Goal: Transaction & Acquisition: Purchase product/service

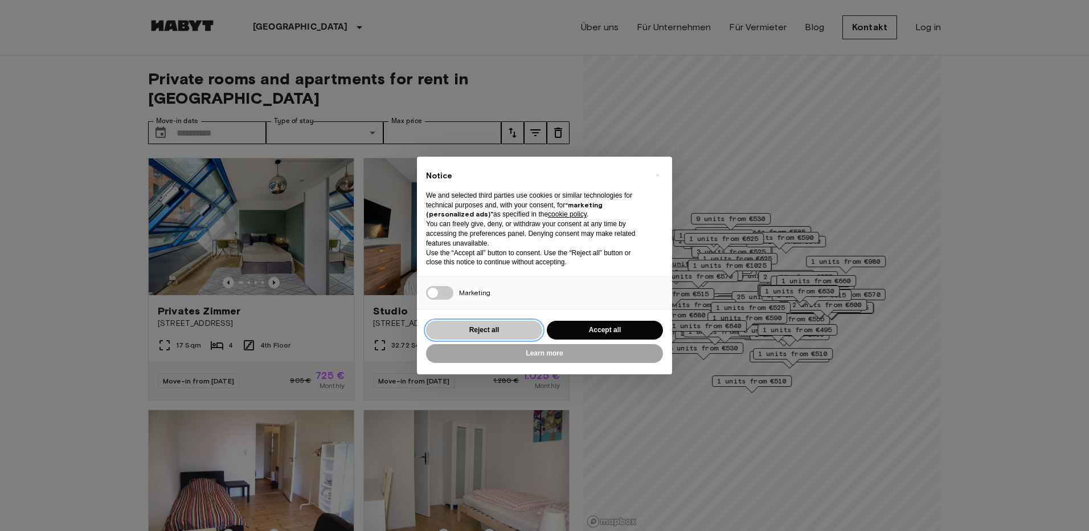
click at [499, 326] on button "Reject all" at bounding box center [484, 330] width 116 height 19
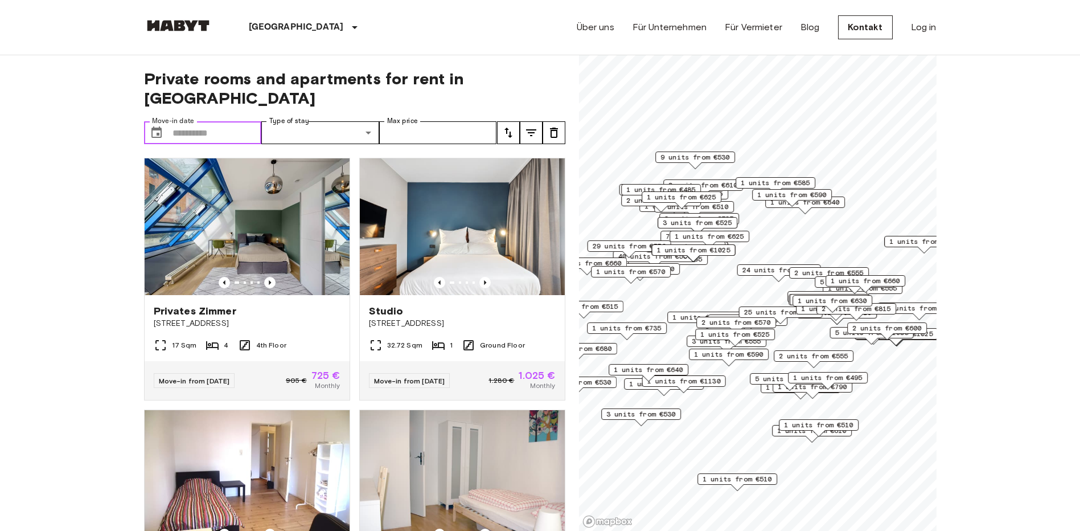
click at [205, 121] on input "Move-in date" at bounding box center [217, 132] width 89 height 23
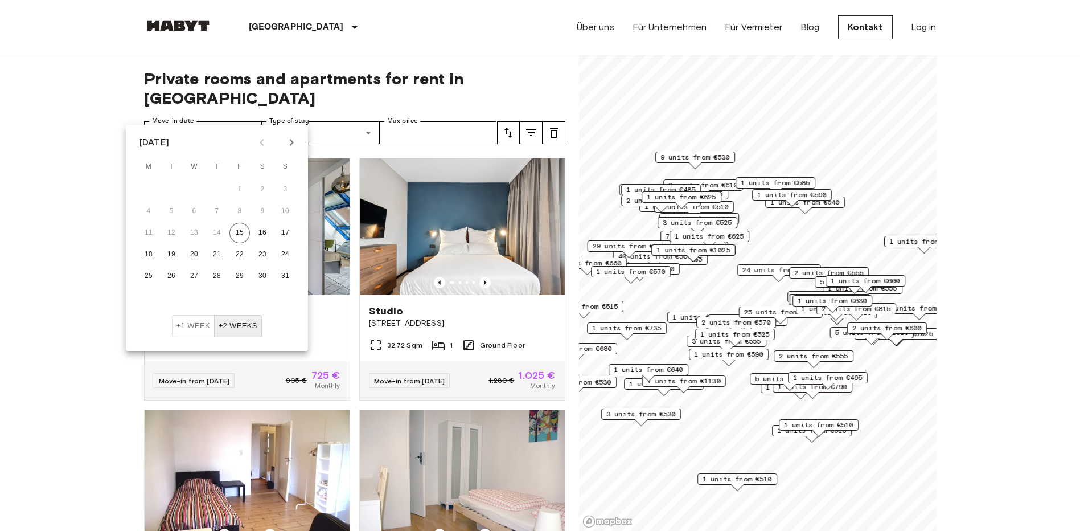
click at [296, 143] on icon "Next month" at bounding box center [292, 143] width 14 height 14
click at [295, 142] on icon "Next month" at bounding box center [292, 143] width 14 height 14
click at [190, 187] on button "1" at bounding box center [194, 189] width 20 height 20
type input "**********"
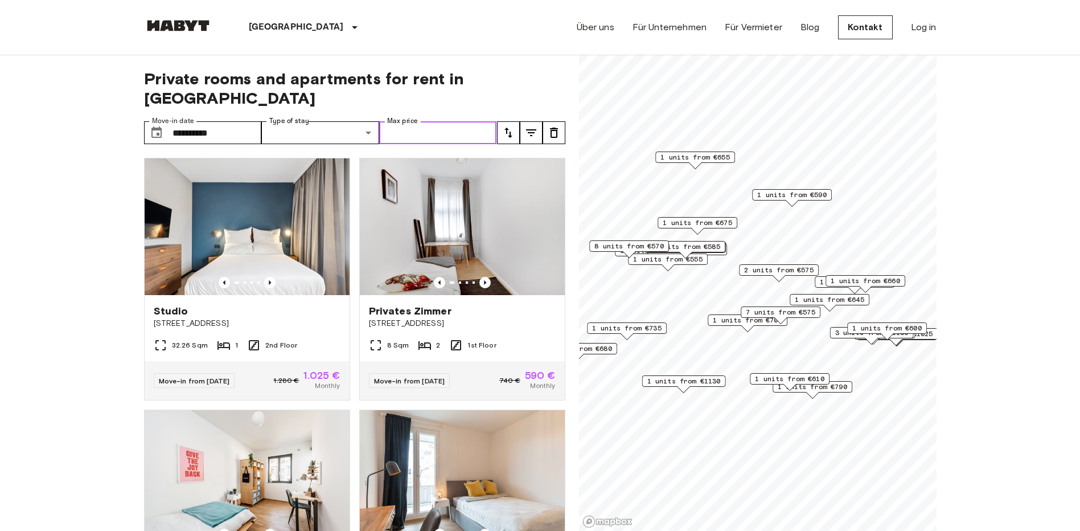
click at [449, 121] on input "Max price" at bounding box center [438, 132] width 118 height 23
type input "****"
click at [549, 76] on span "Private rooms and apartments for rent in Berlin" at bounding box center [354, 88] width 421 height 39
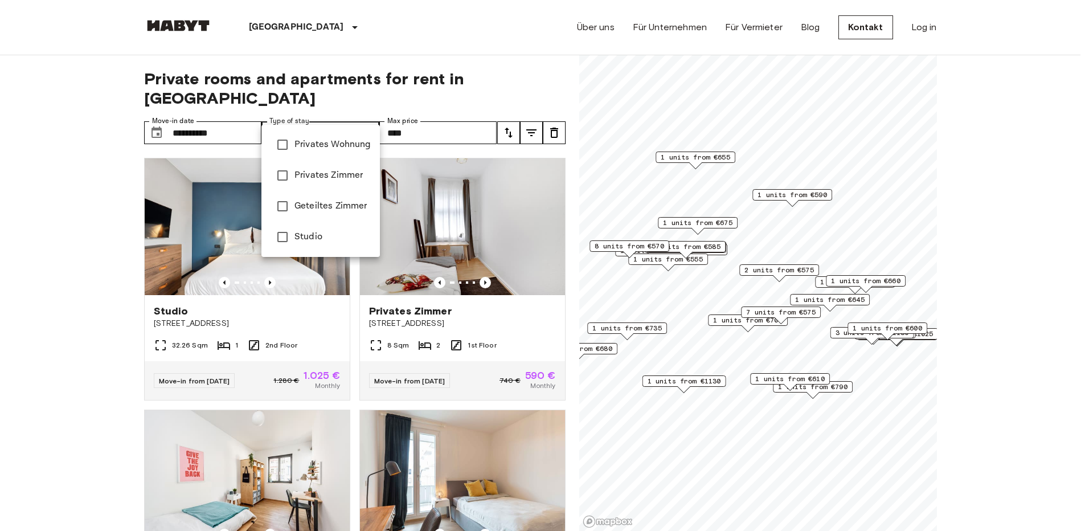
click at [535, 32] on div at bounding box center [544, 265] width 1089 height 531
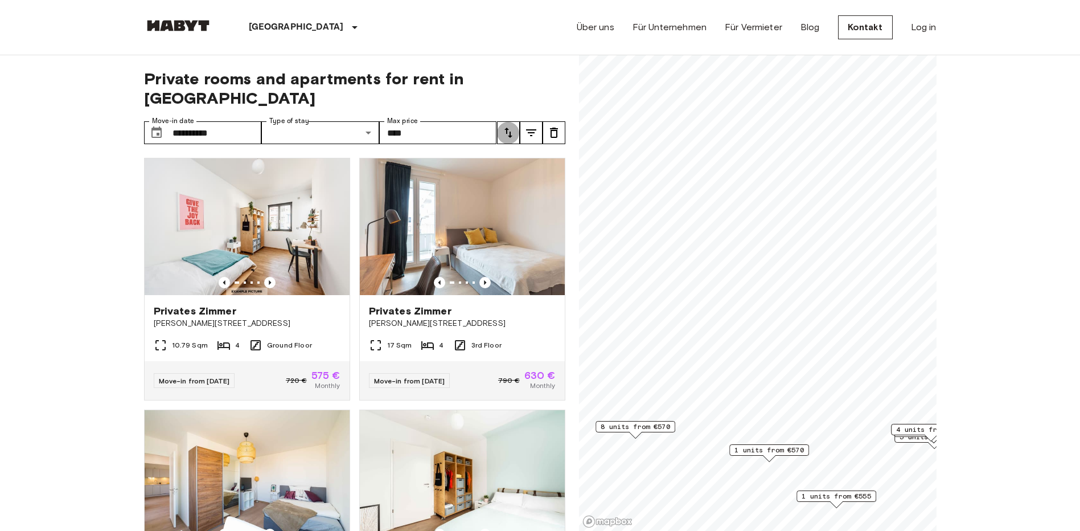
click at [512, 126] on icon "tune" at bounding box center [509, 133] width 14 height 14
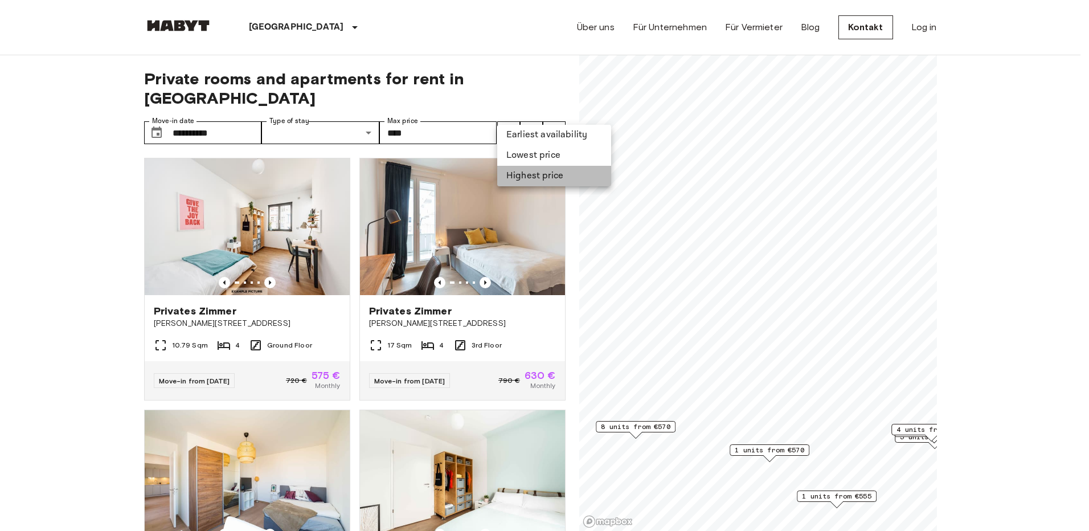
click at [512, 176] on li "Highest price" at bounding box center [554, 176] width 114 height 20
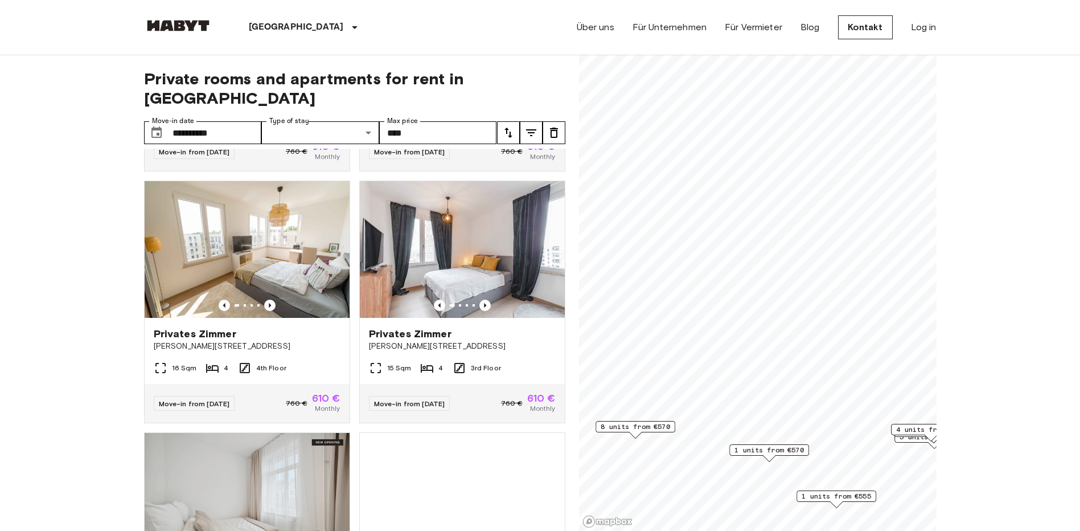
scroll to position [797, 0]
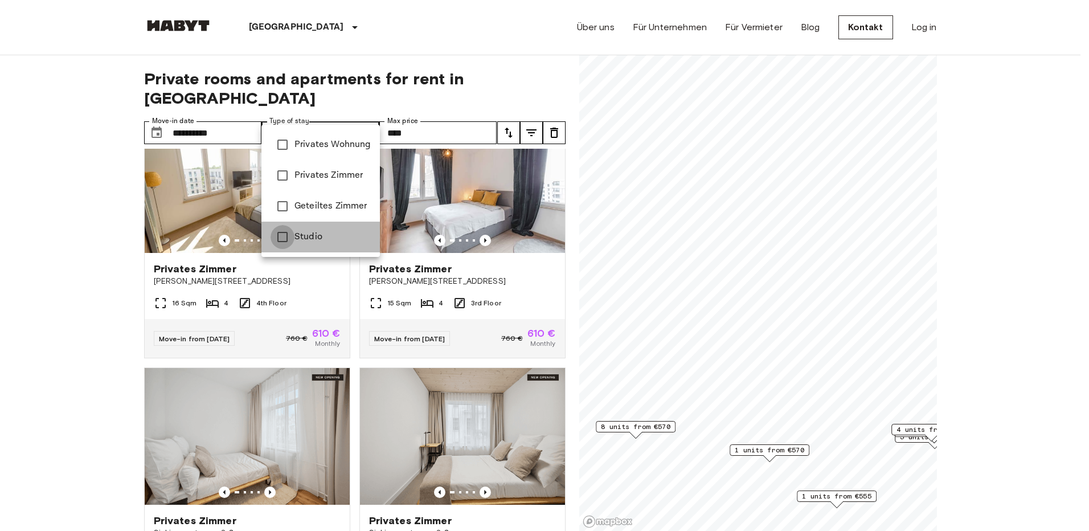
type input "******"
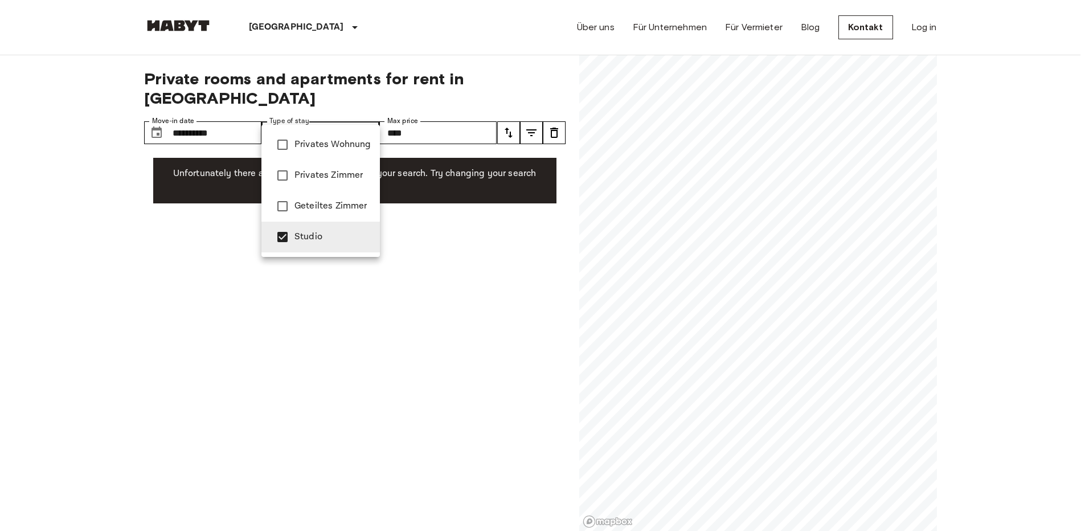
click at [502, 274] on div at bounding box center [544, 265] width 1089 height 531
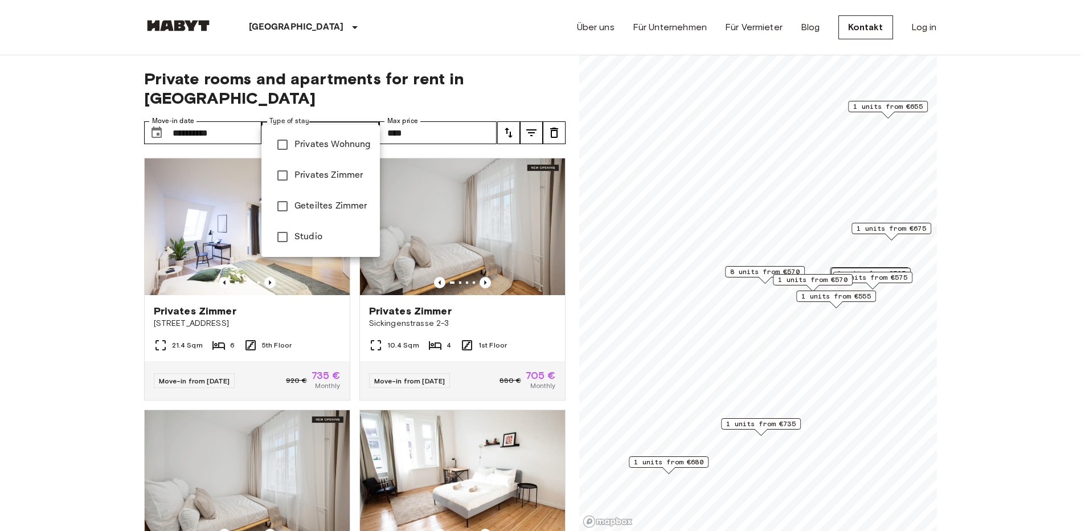
click at [498, 28] on div at bounding box center [544, 265] width 1089 height 531
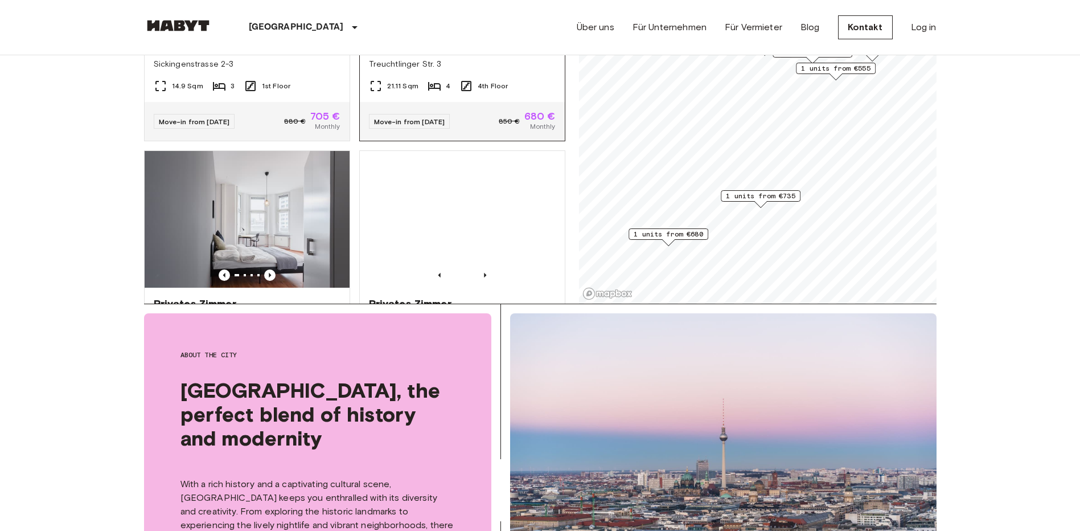
scroll to position [285, 0]
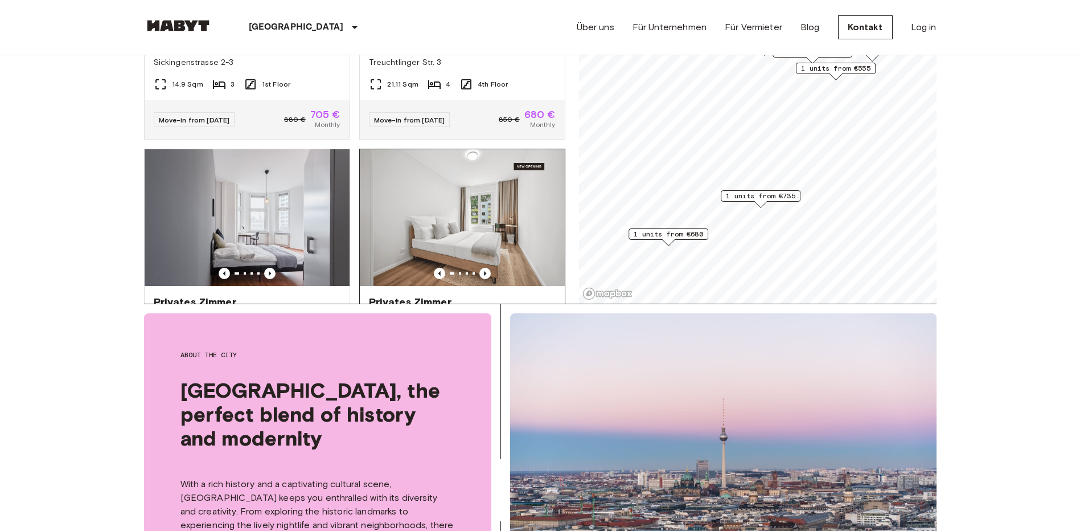
click at [479, 212] on img at bounding box center [462, 217] width 205 height 137
click at [458, 227] on img at bounding box center [462, 217] width 205 height 137
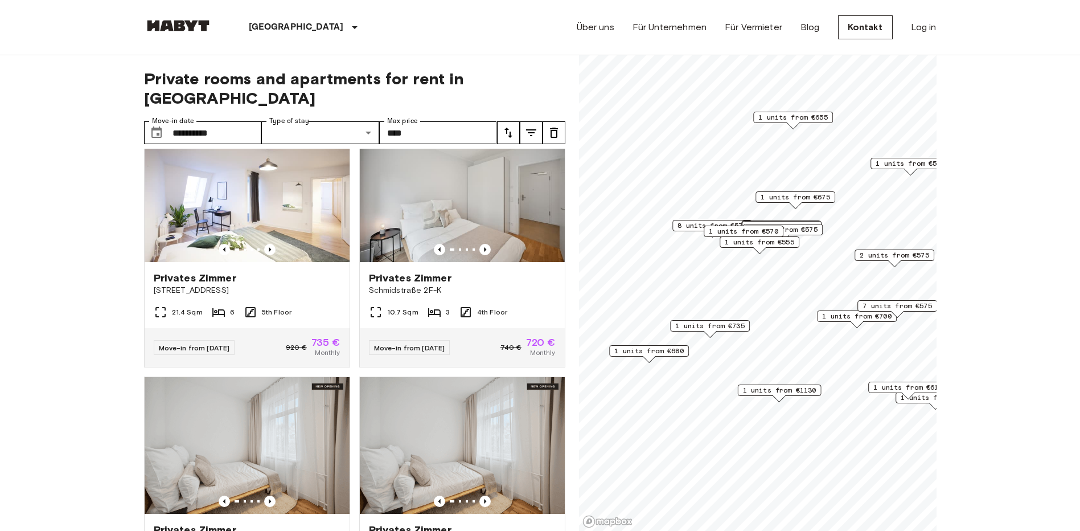
scroll to position [542, 0]
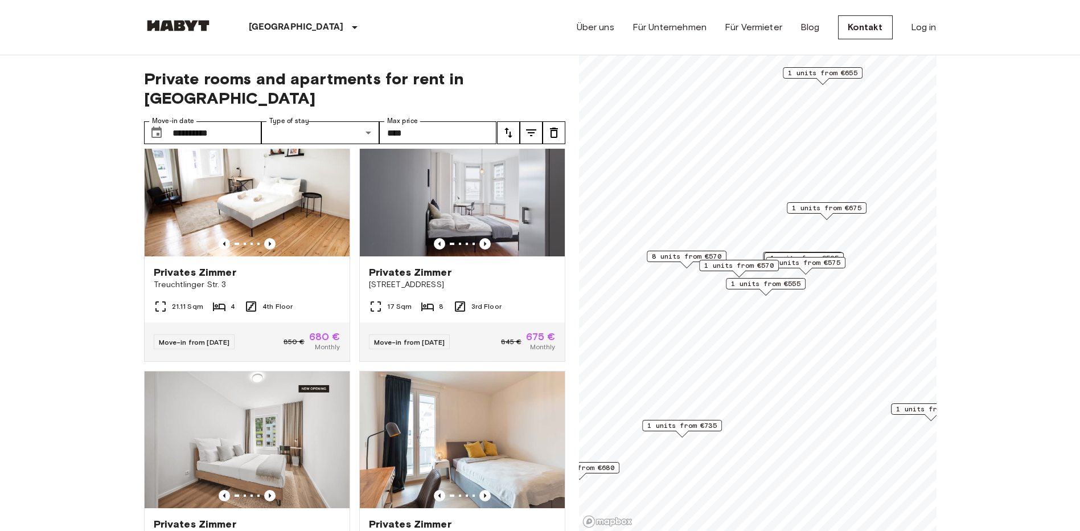
scroll to position [285, 0]
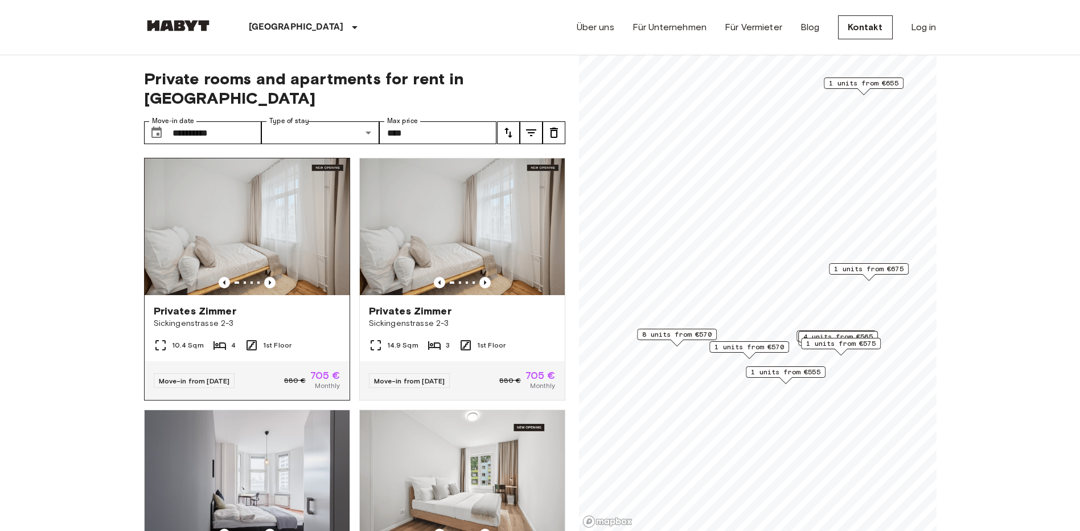
click at [286, 198] on img at bounding box center [247, 226] width 205 height 137
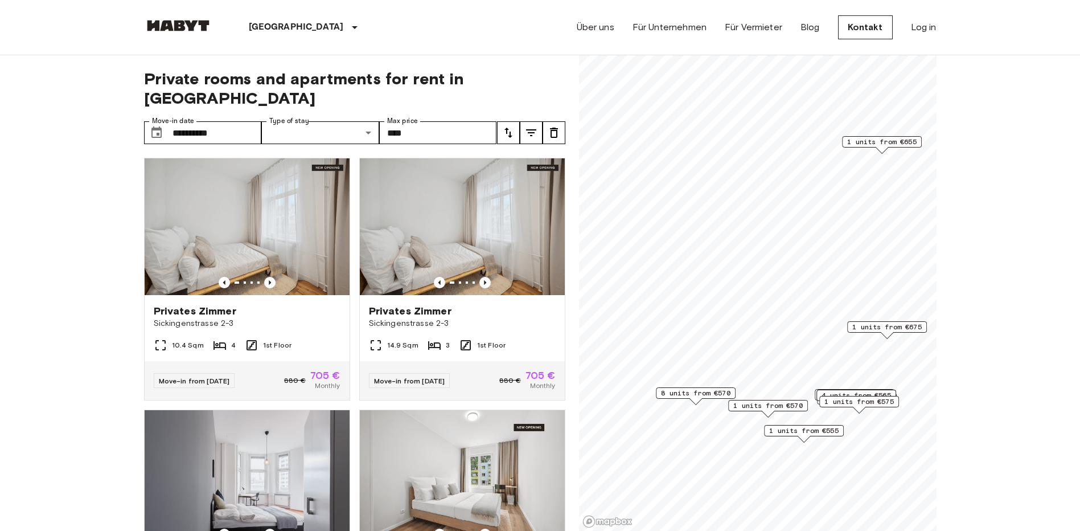
click at [865, 141] on span "1 units from €655" at bounding box center [881, 142] width 69 height 10
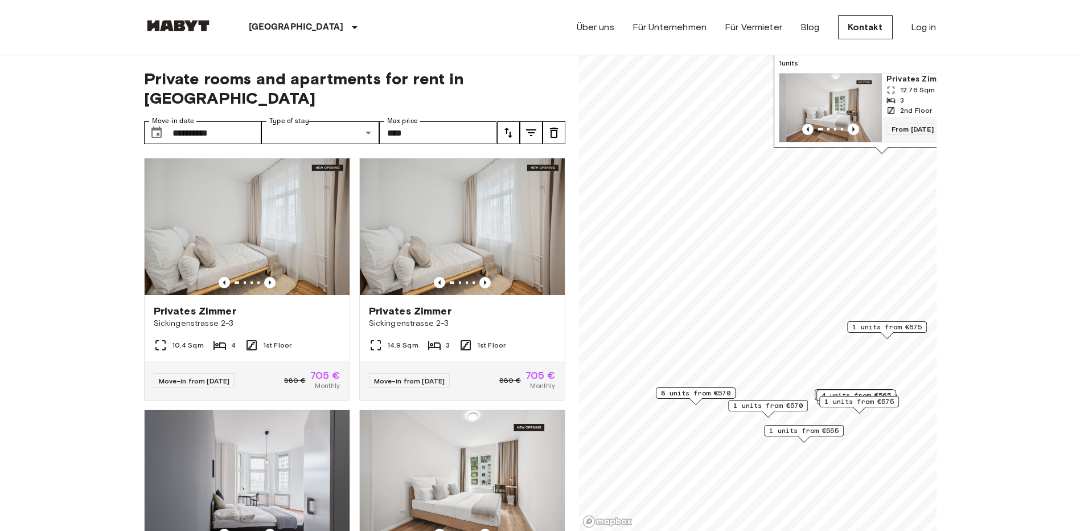
click at [866, 327] on span "1 units from €675" at bounding box center [886, 327] width 69 height 10
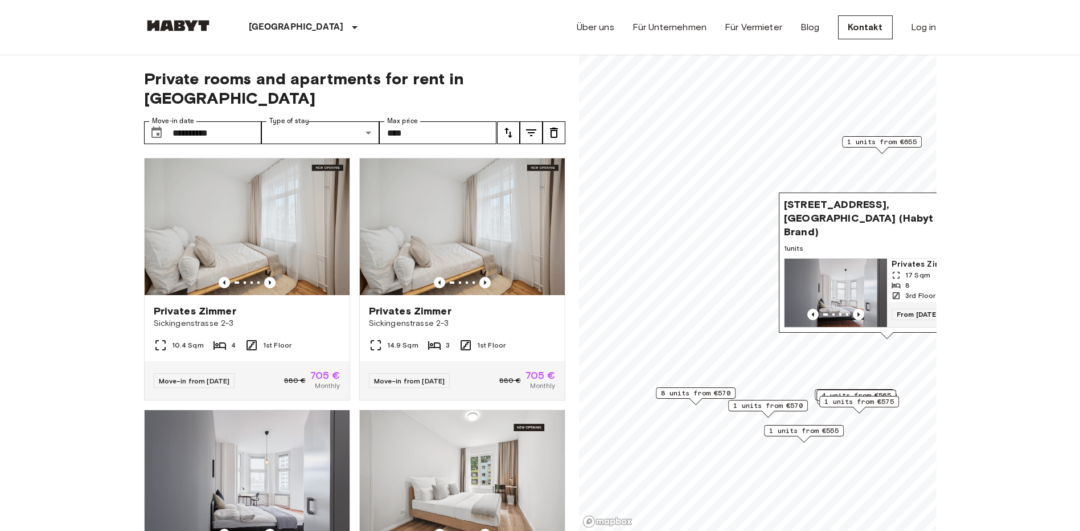
click at [886, 142] on span "1 units from €655" at bounding box center [881, 142] width 69 height 10
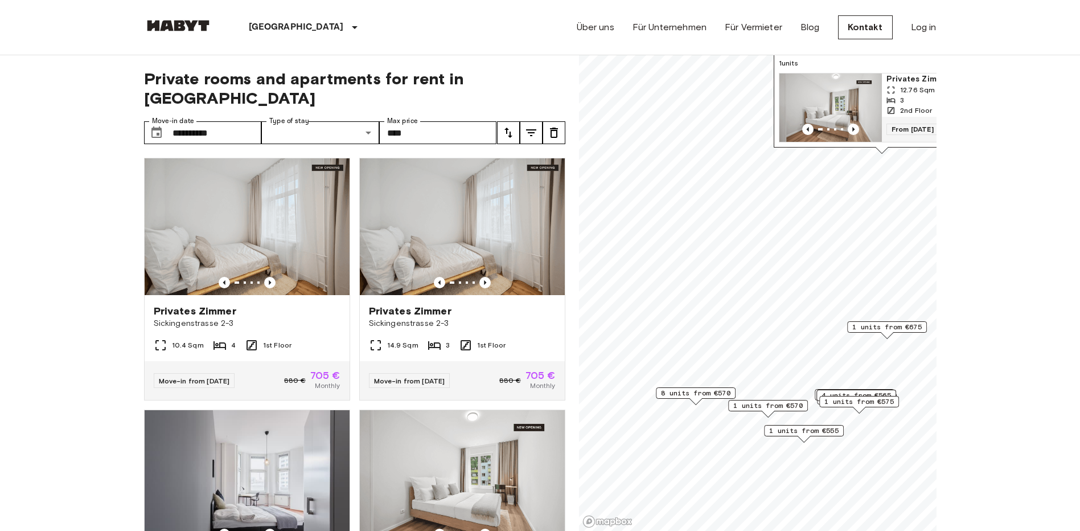
click at [722, 393] on span "8 units from €570" at bounding box center [695, 393] width 69 height 10
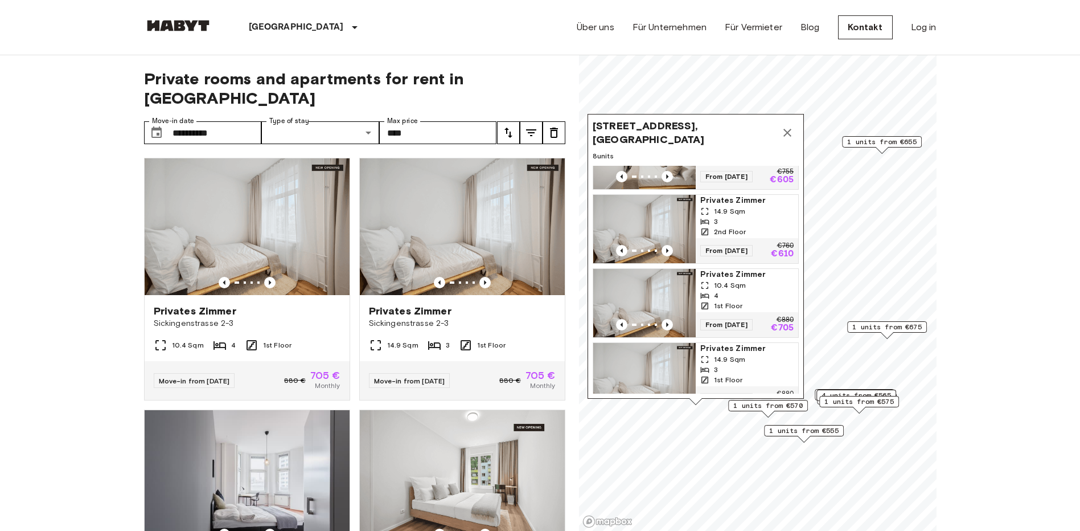
scroll to position [400, 0]
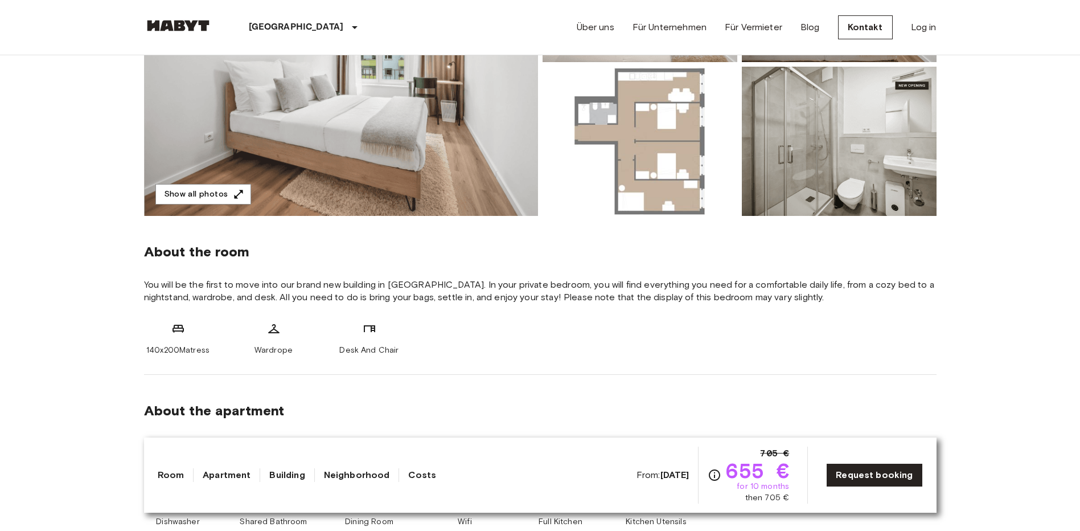
scroll to position [171, 0]
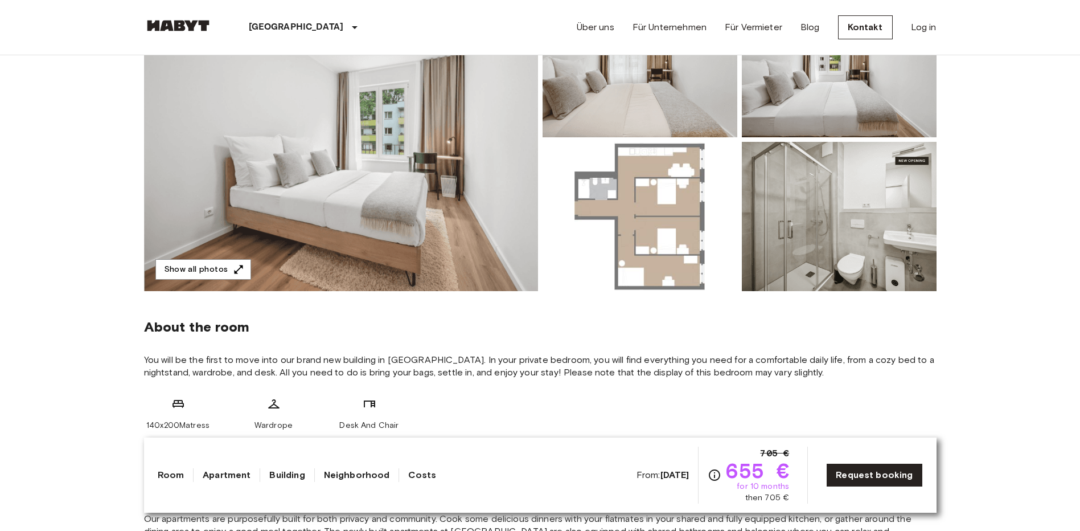
click at [641, 277] on img at bounding box center [640, 216] width 195 height 149
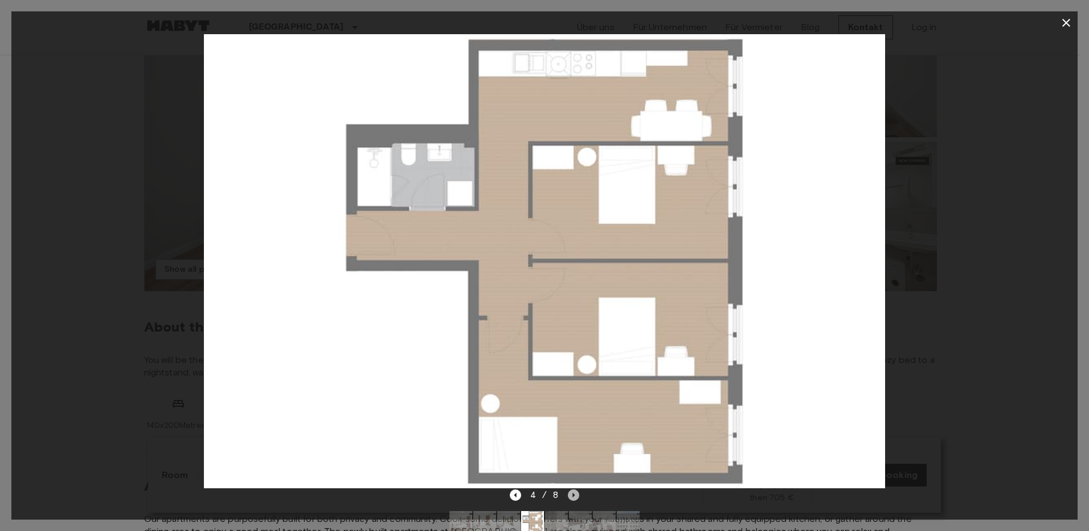
click at [573, 493] on icon "Next image" at bounding box center [574, 494] width 2 height 5
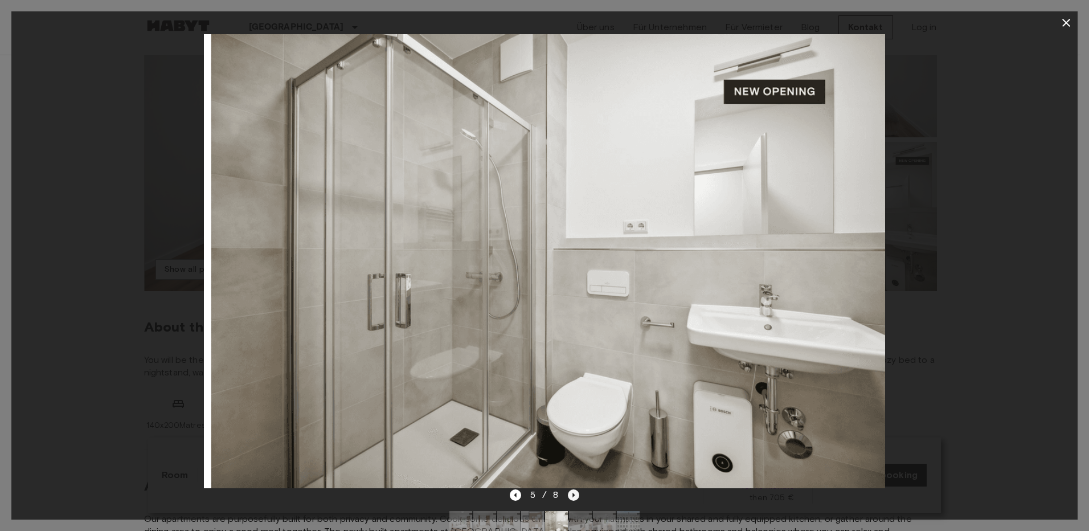
click at [573, 493] on icon "Next image" at bounding box center [574, 494] width 2 height 5
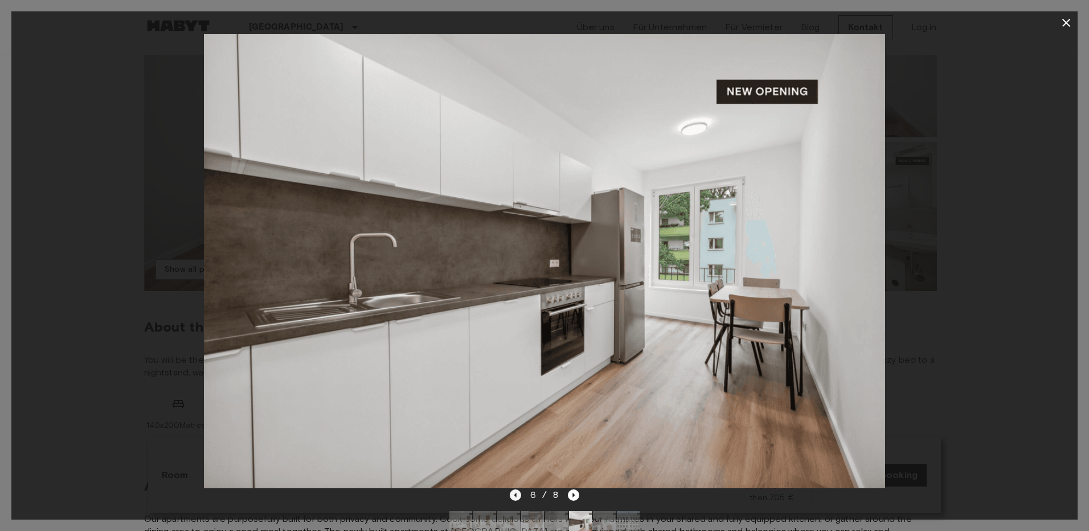
click at [516, 495] on icon "Previous image" at bounding box center [515, 494] width 2 height 5
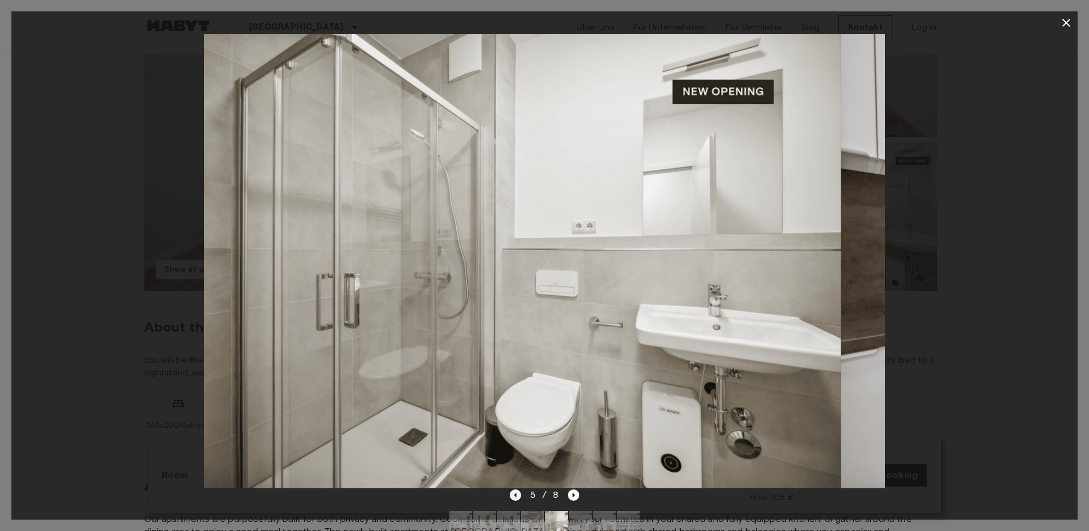
click at [516, 495] on icon "Previous image" at bounding box center [515, 494] width 2 height 5
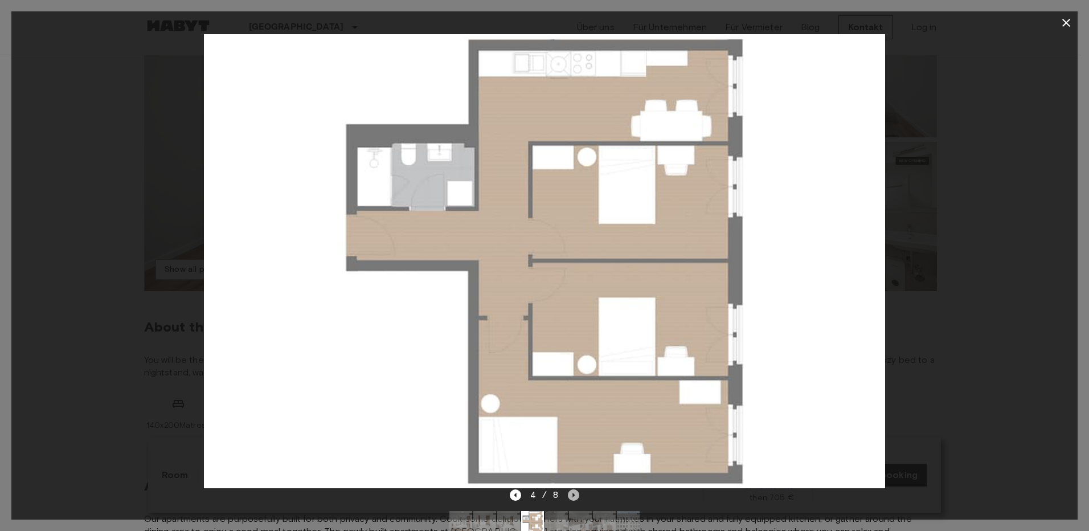
click at [571, 495] on icon "Next image" at bounding box center [573, 494] width 11 height 11
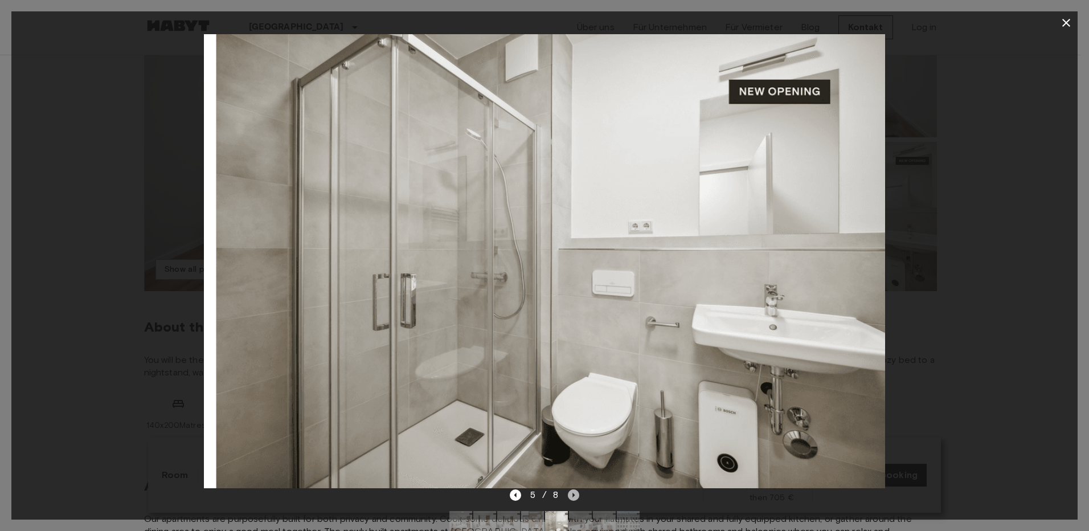
click at [571, 495] on icon "Next image" at bounding box center [573, 494] width 11 height 11
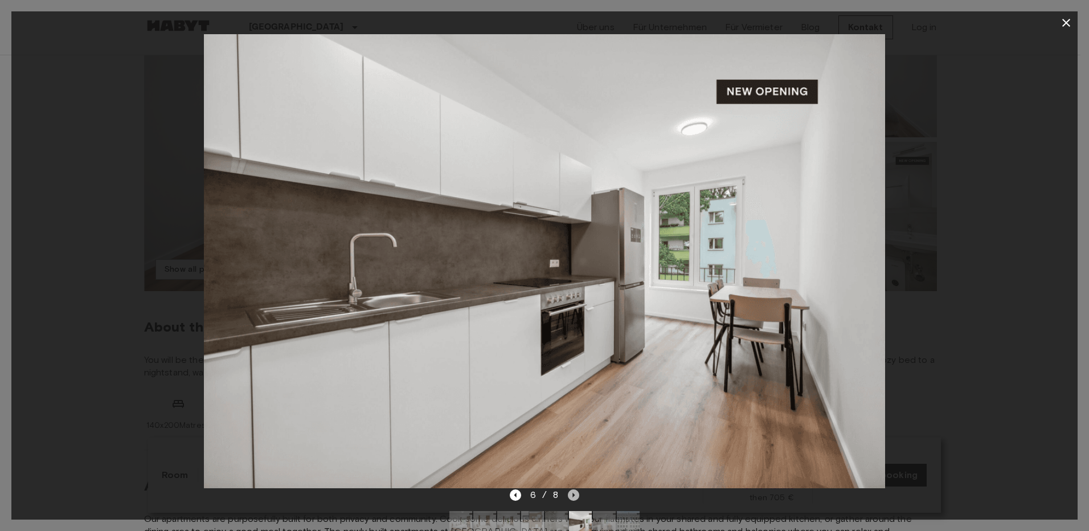
click at [569, 492] on icon "Next image" at bounding box center [573, 494] width 11 height 11
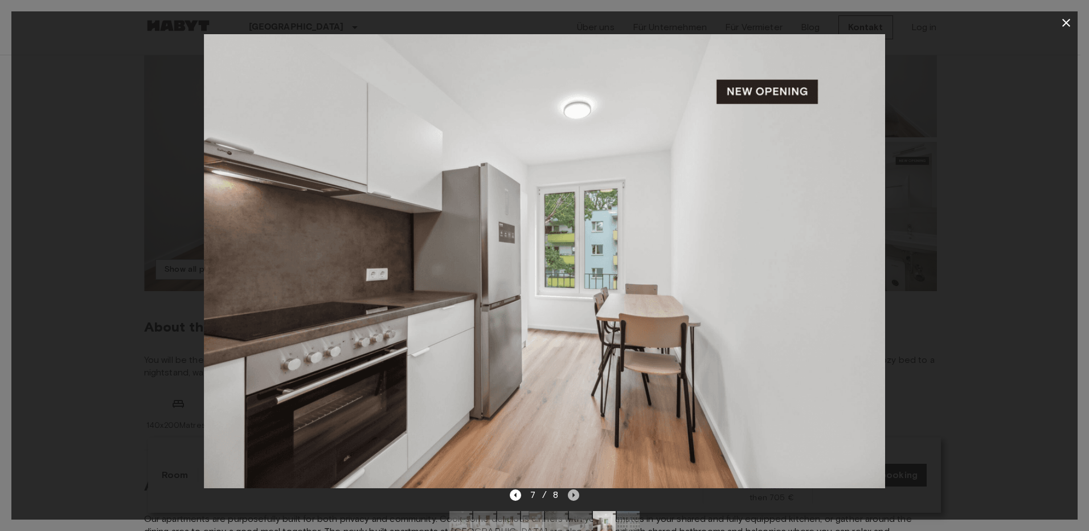
click at [569, 492] on icon "Next image" at bounding box center [573, 494] width 11 height 11
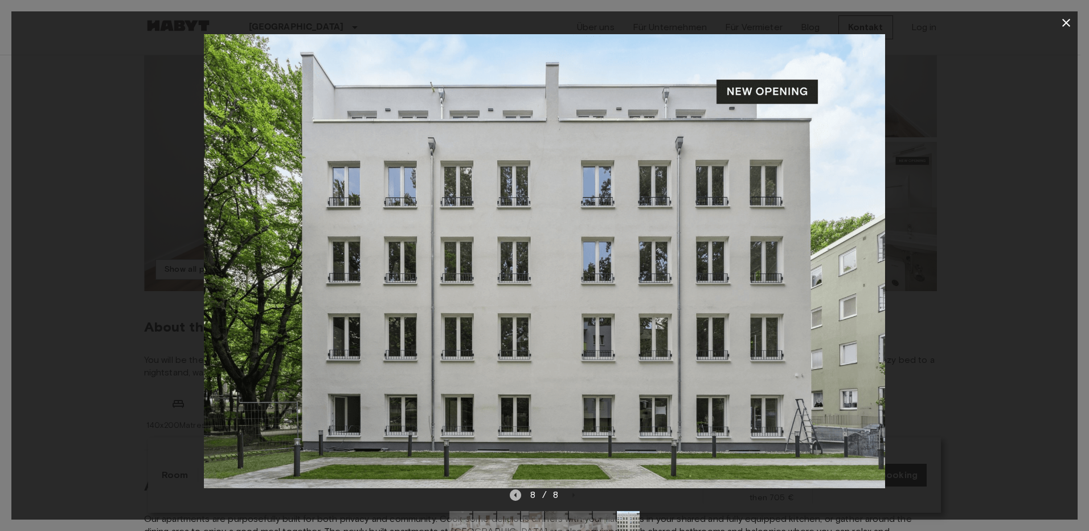
click at [518, 492] on icon "Previous image" at bounding box center [515, 494] width 11 height 11
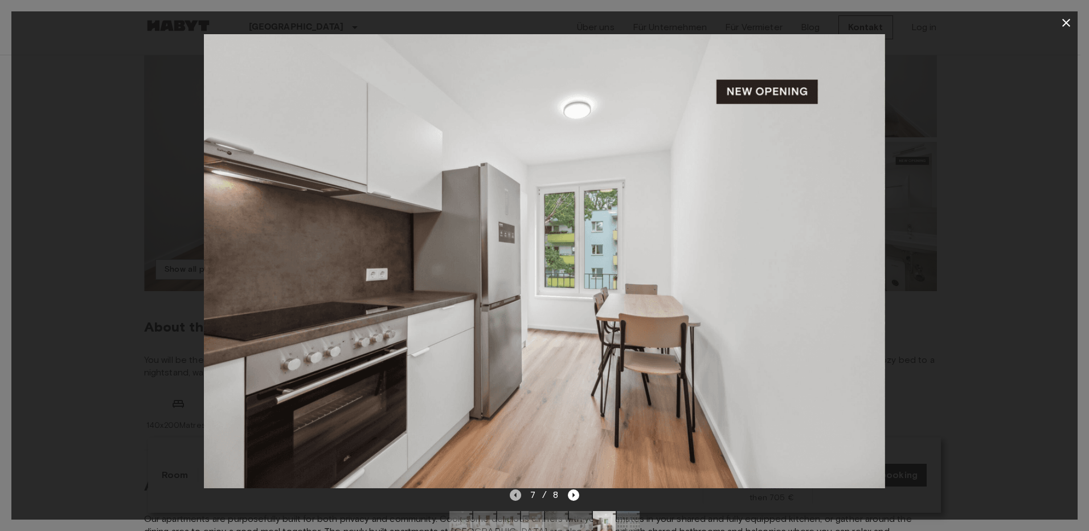
click at [518, 492] on icon "Previous image" at bounding box center [515, 494] width 11 height 11
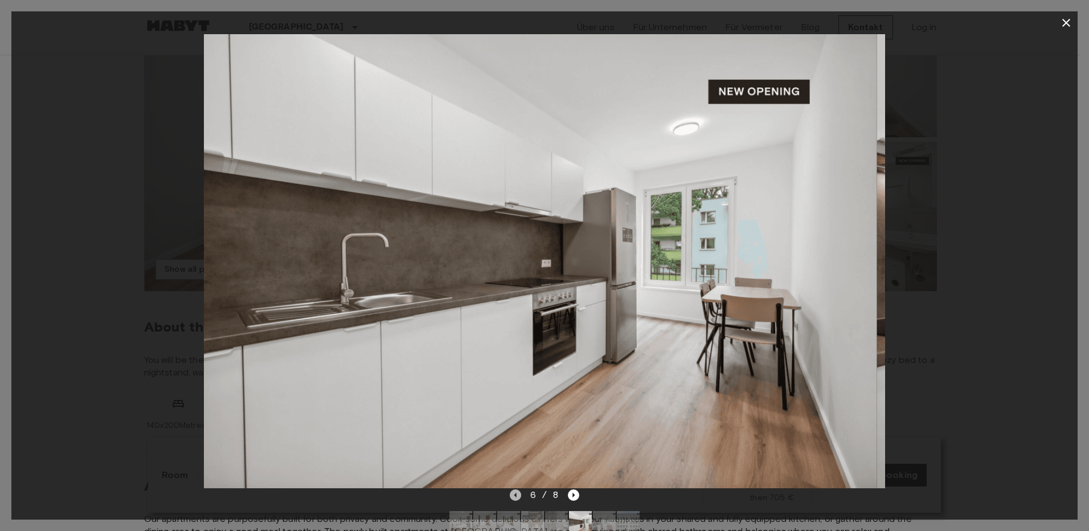
click at [518, 492] on icon "Previous image" at bounding box center [515, 494] width 11 height 11
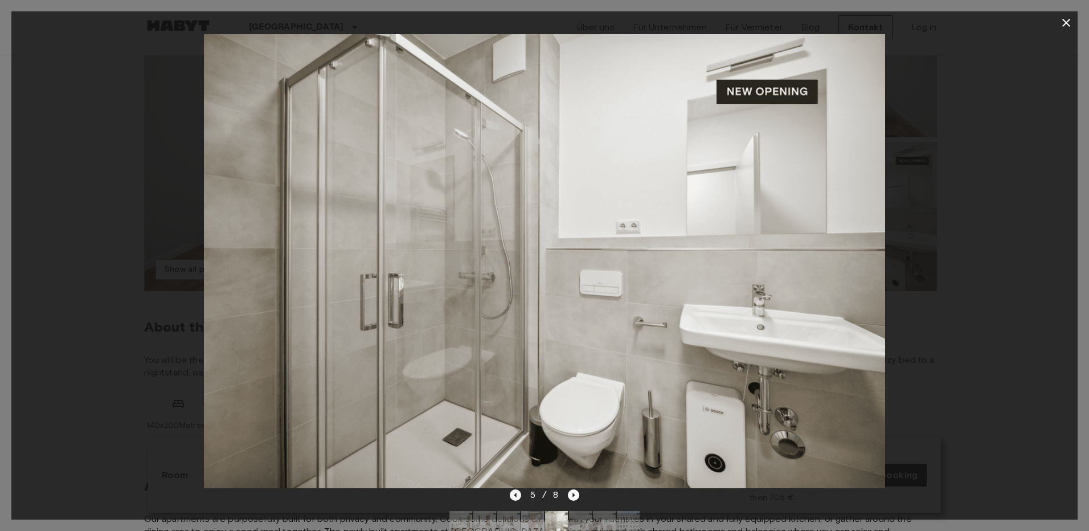
click at [518, 492] on icon "Previous image" at bounding box center [515, 494] width 11 height 11
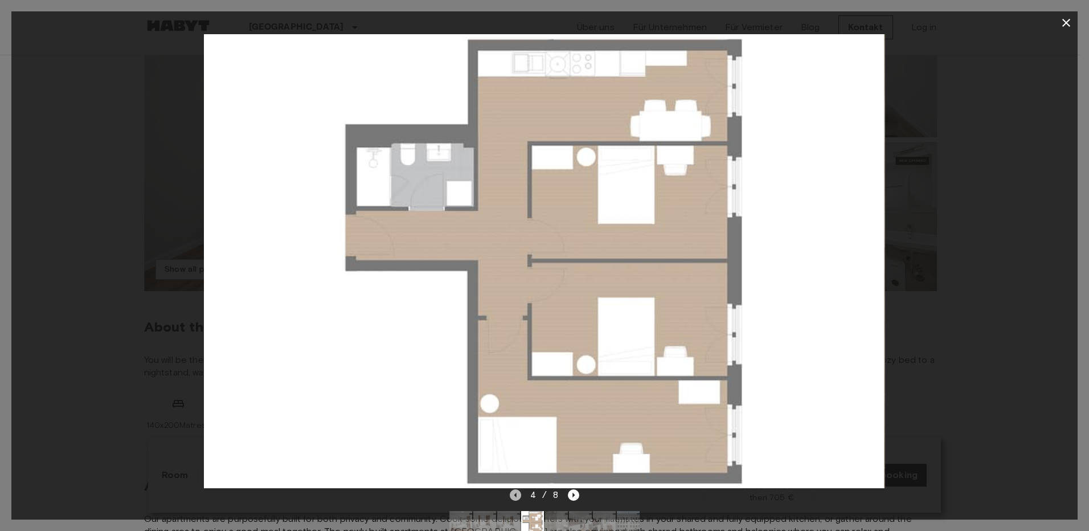
click at [518, 492] on icon "Previous image" at bounding box center [515, 494] width 11 height 11
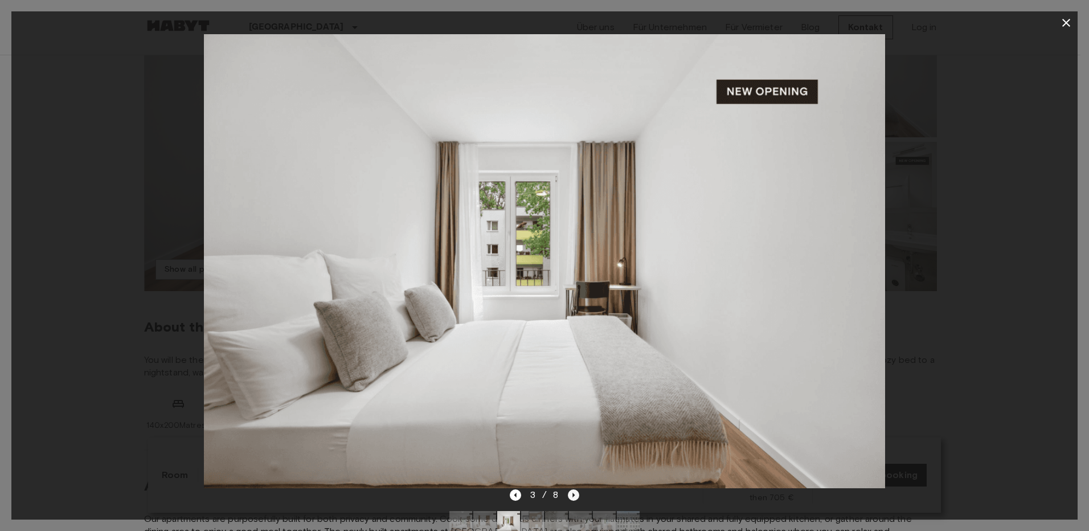
click at [570, 495] on icon "Next image" at bounding box center [573, 494] width 11 height 11
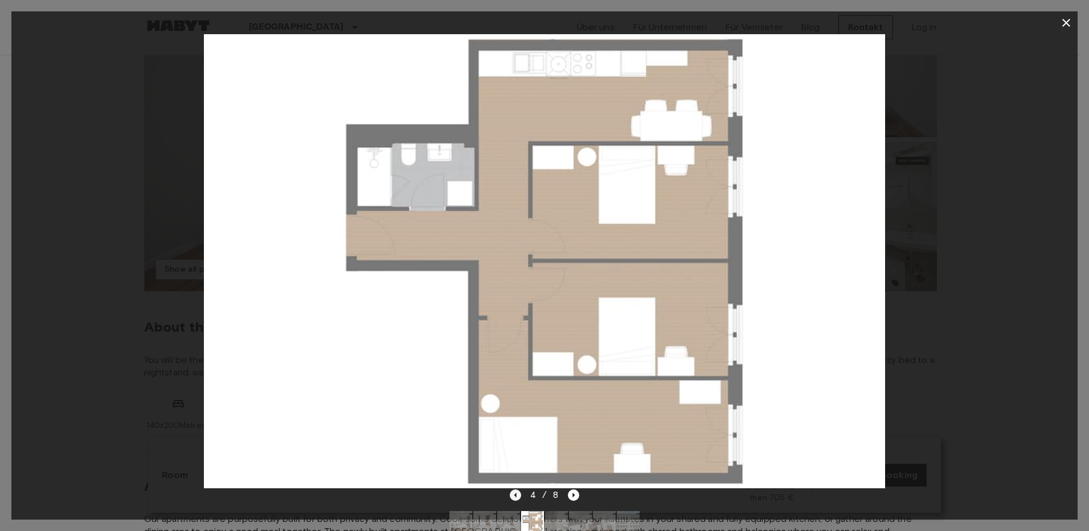
click at [514, 496] on icon "Previous image" at bounding box center [515, 494] width 11 height 11
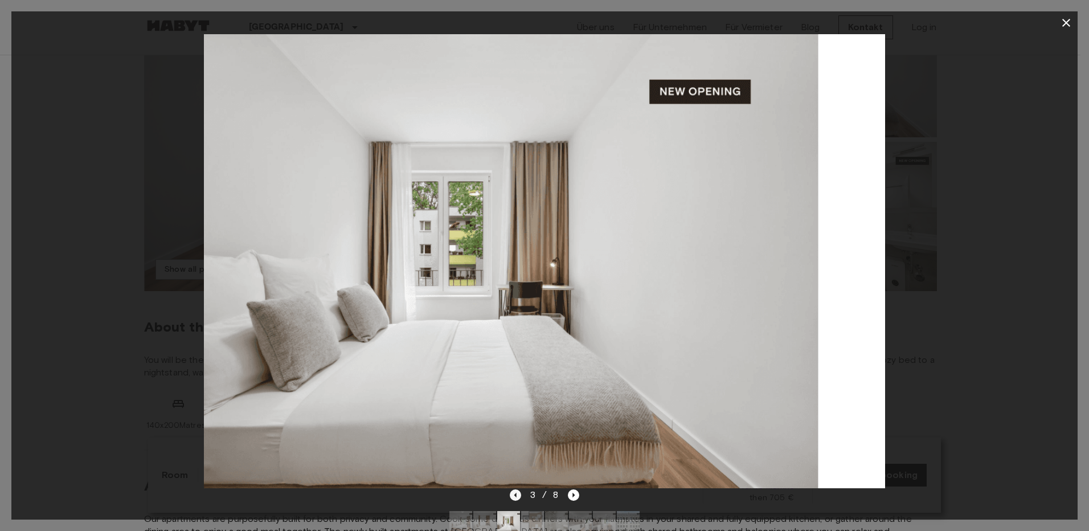
click at [514, 496] on icon "Previous image" at bounding box center [515, 494] width 11 height 11
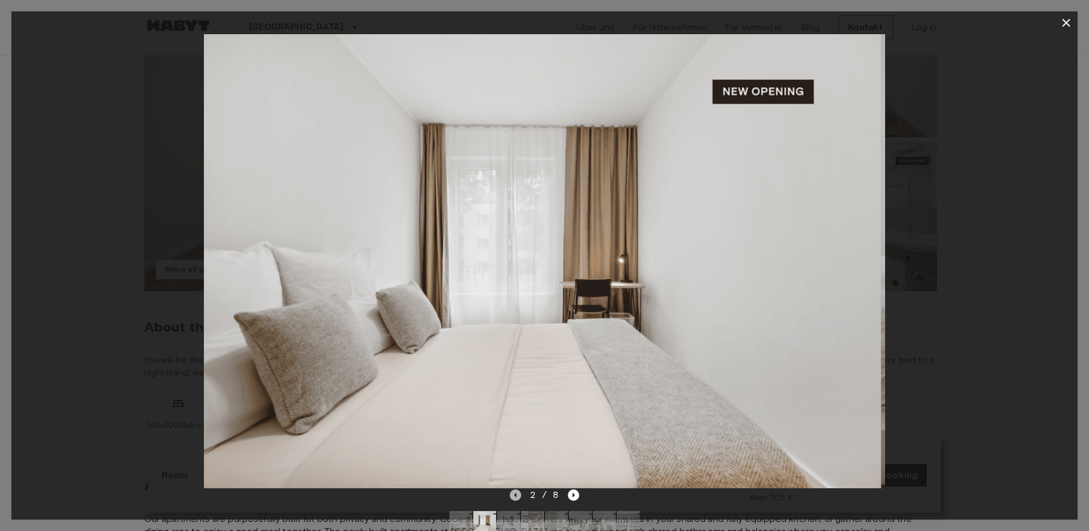
click at [514, 496] on icon "Previous image" at bounding box center [515, 494] width 11 height 11
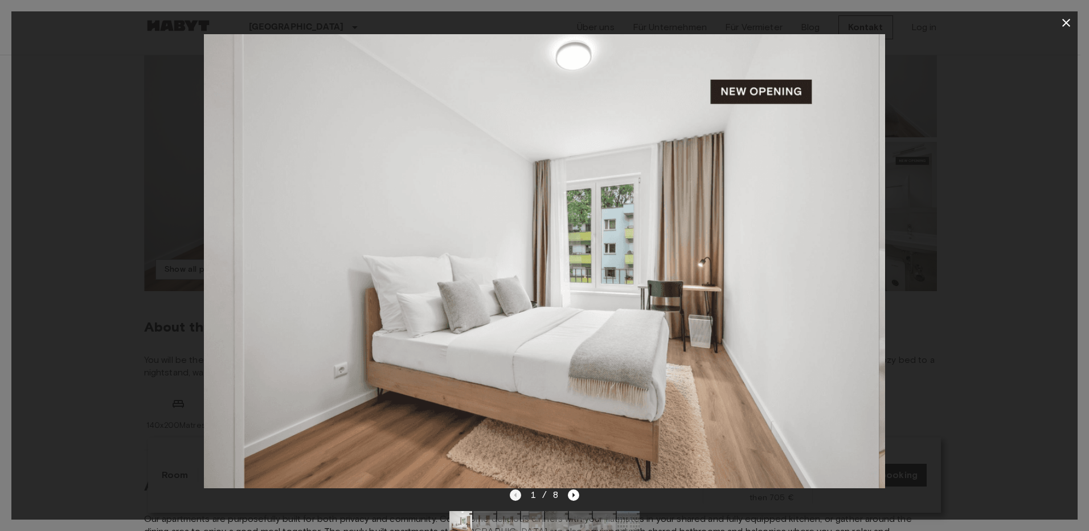
click at [514, 496] on div "1 / 8" at bounding box center [545, 495] width 70 height 14
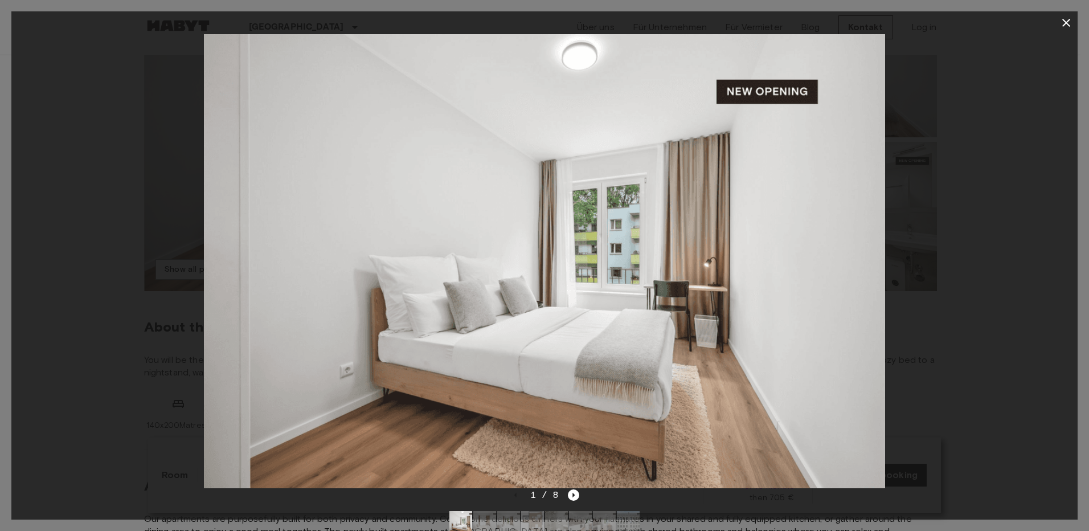
click at [1064, 20] on icon "button" at bounding box center [1066, 23] width 8 height 8
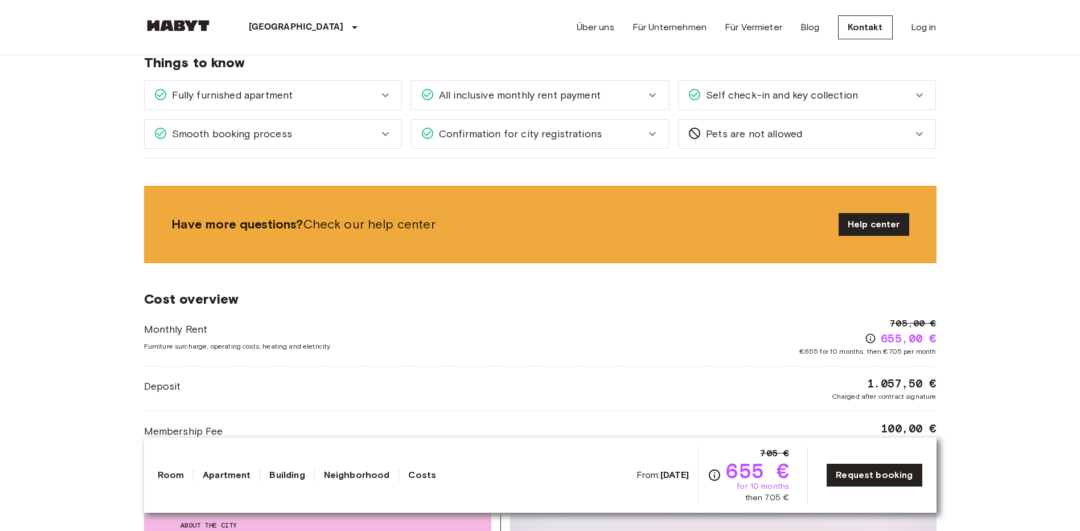
scroll to position [1253, 0]
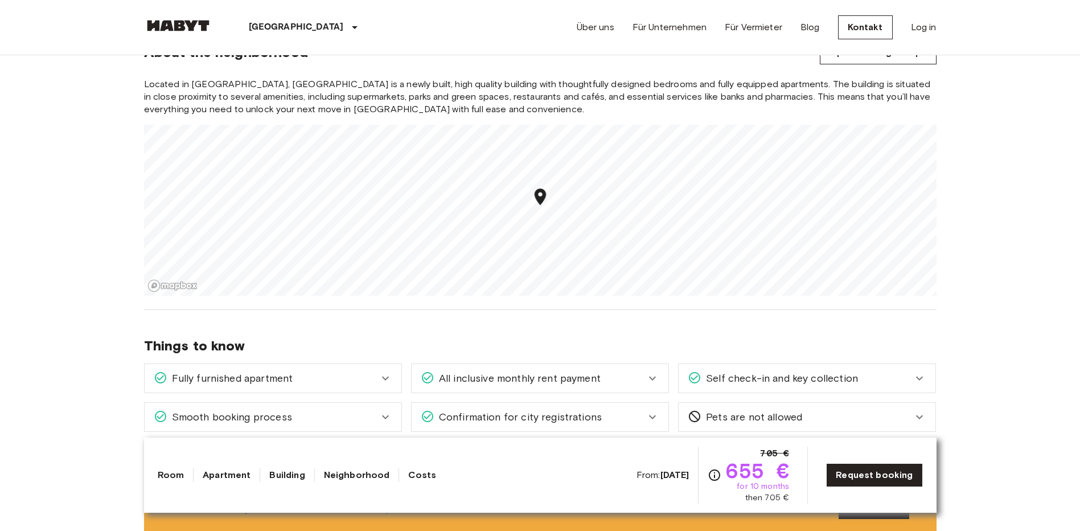
scroll to position [1196, 0]
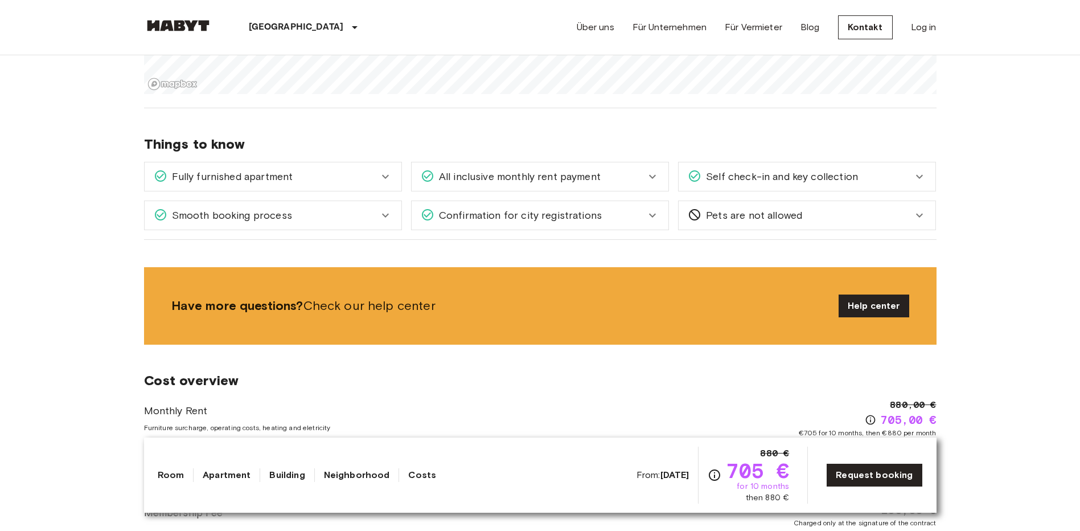
scroll to position [1310, 0]
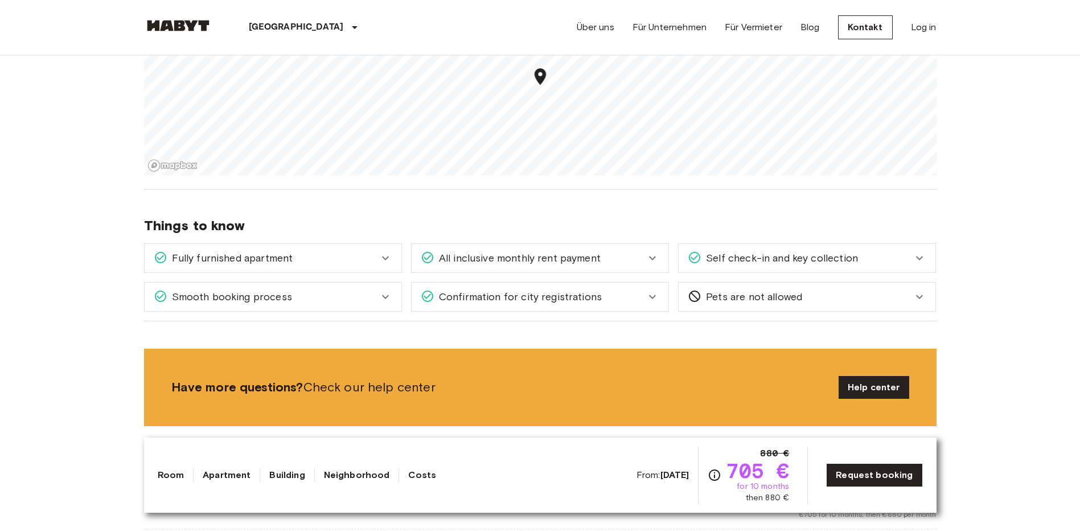
click at [649, 255] on icon at bounding box center [653, 258] width 14 height 14
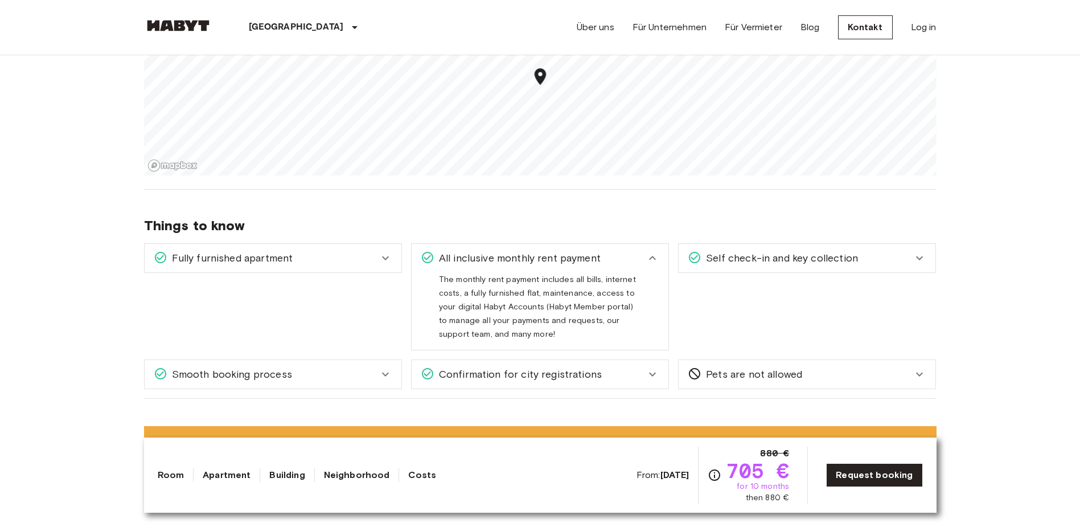
click at [651, 256] on icon at bounding box center [653, 258] width 14 height 14
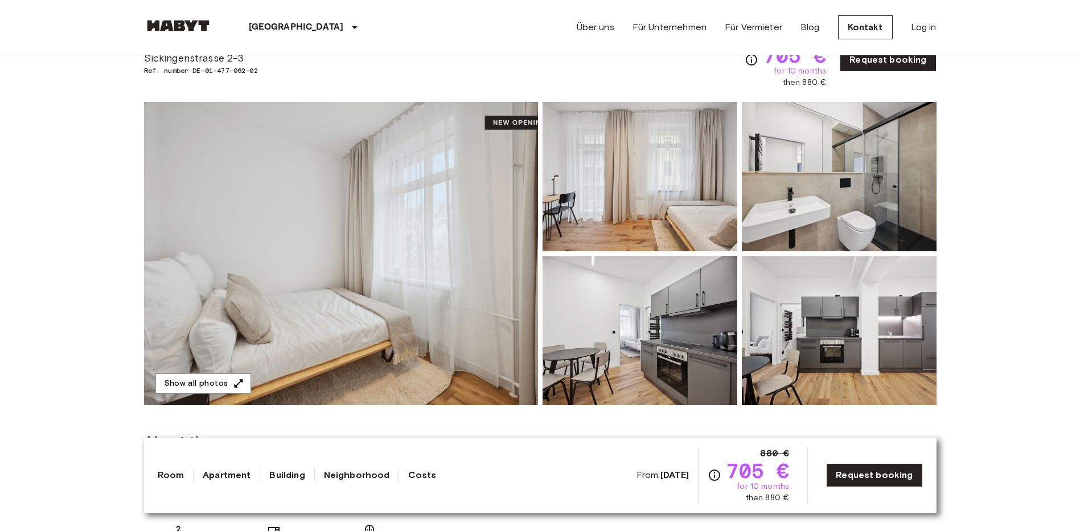
scroll to position [0, 0]
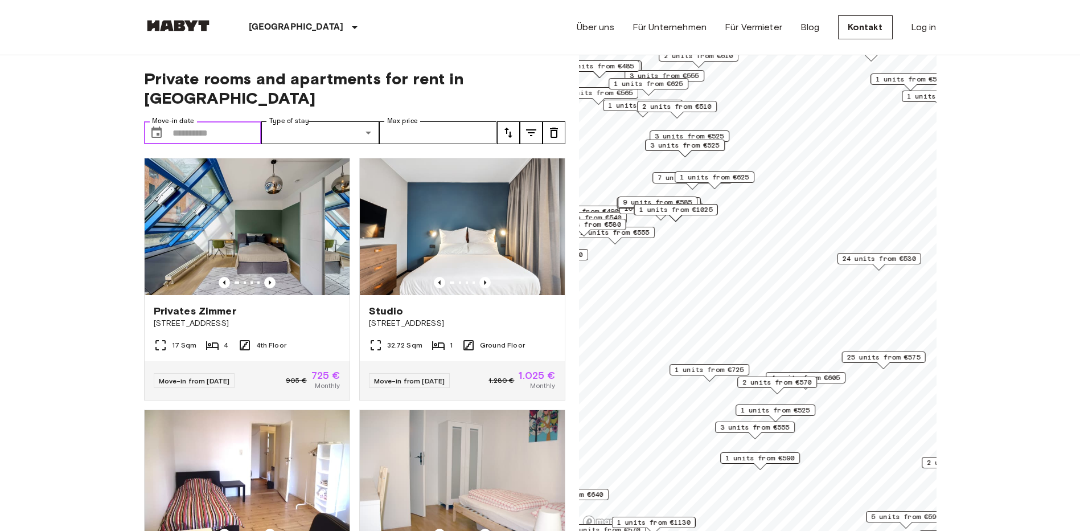
click at [192, 121] on input "Move-in date" at bounding box center [217, 132] width 89 height 23
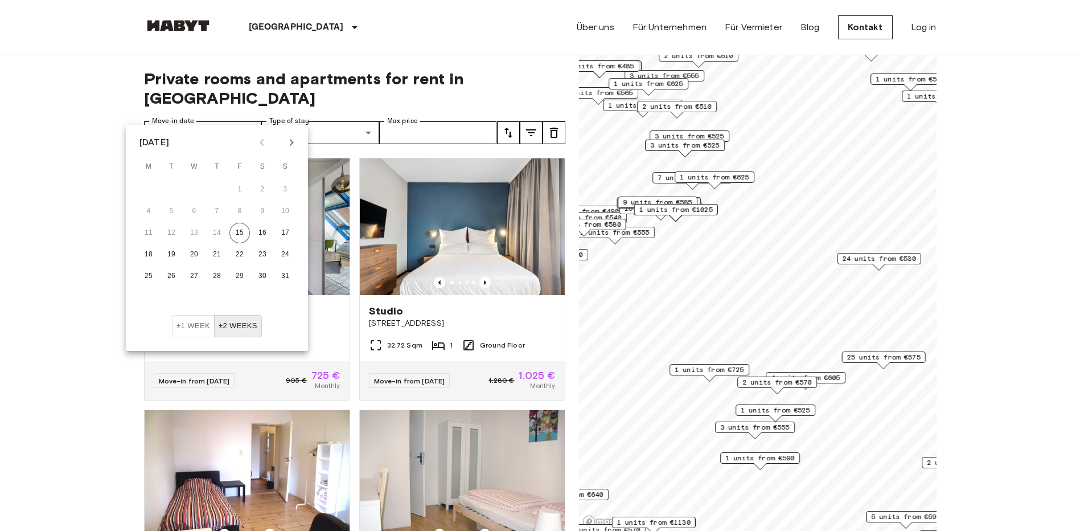
click at [290, 141] on icon "Next month" at bounding box center [292, 143] width 14 height 14
click at [193, 186] on button "1" at bounding box center [194, 189] width 20 height 20
type input "**********"
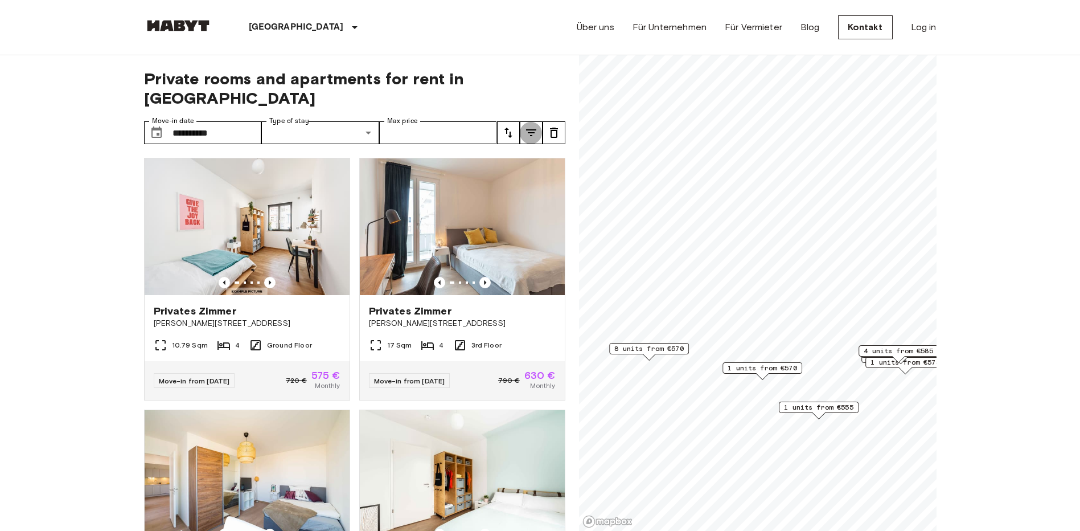
click at [531, 126] on icon "tune" at bounding box center [531, 133] width 14 height 14
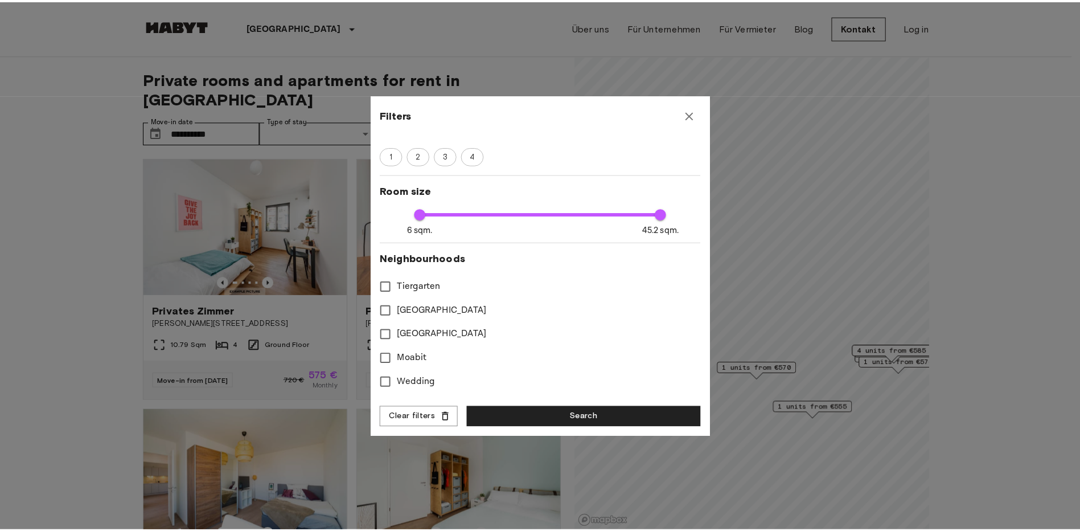
scroll to position [171, 0]
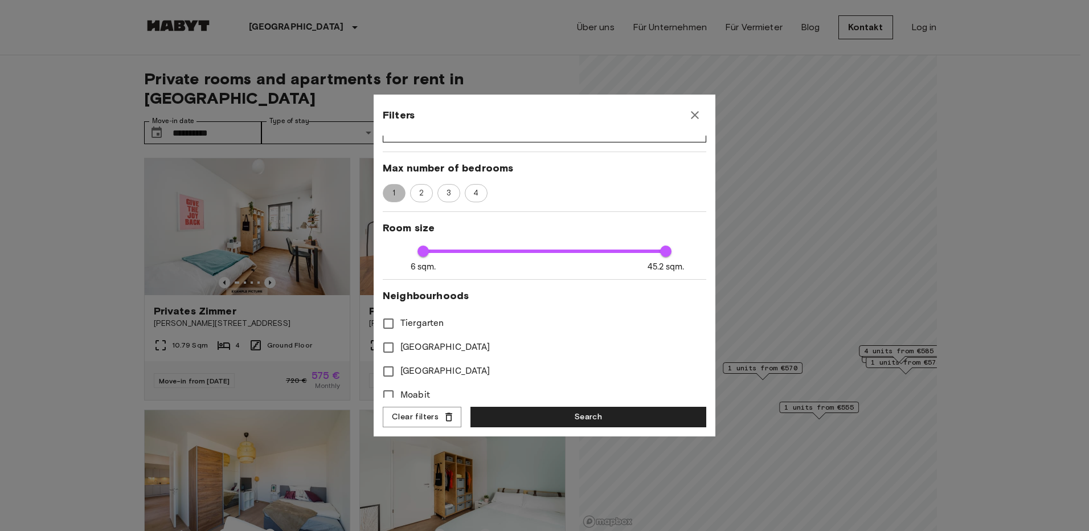
click at [392, 192] on span "1" at bounding box center [393, 192] width 15 height 11
type input "****"
type input "**"
click at [425, 195] on span "2" at bounding box center [421, 192] width 17 height 11
type input "****"
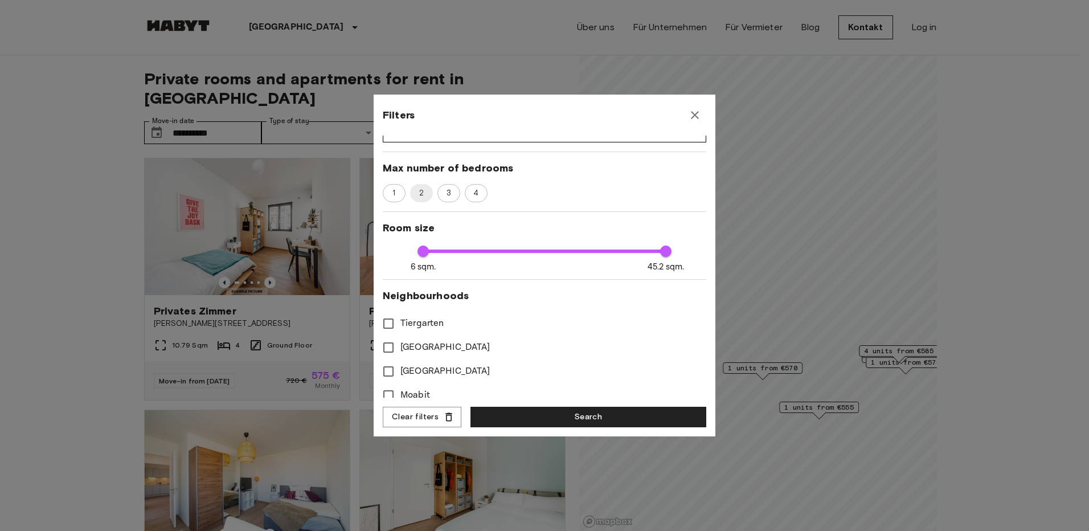
type input "**"
click at [419, 193] on span "2" at bounding box center [421, 192] width 18 height 11
type input "****"
type input "**"
click at [443, 195] on span "3" at bounding box center [448, 192] width 17 height 11
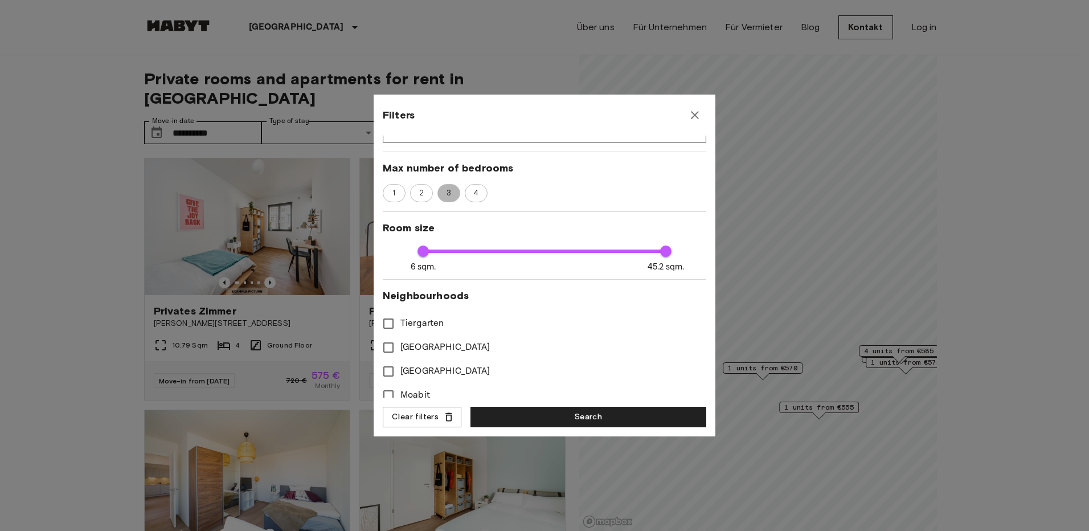
type input "****"
type input "**"
click at [414, 194] on span "2" at bounding box center [421, 192] width 17 height 11
type input "****"
type input "**"
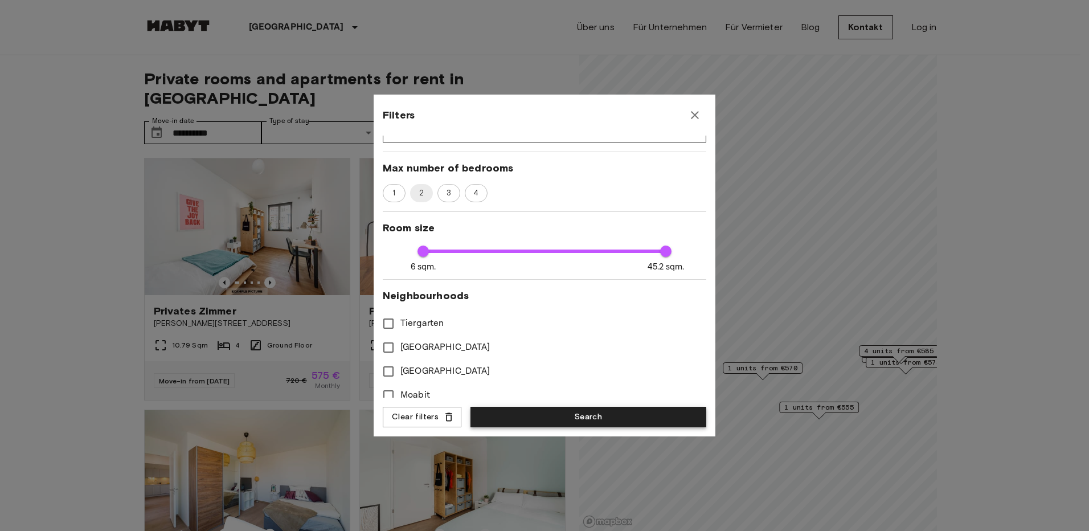
click at [546, 415] on button "Search" at bounding box center [588, 417] width 236 height 21
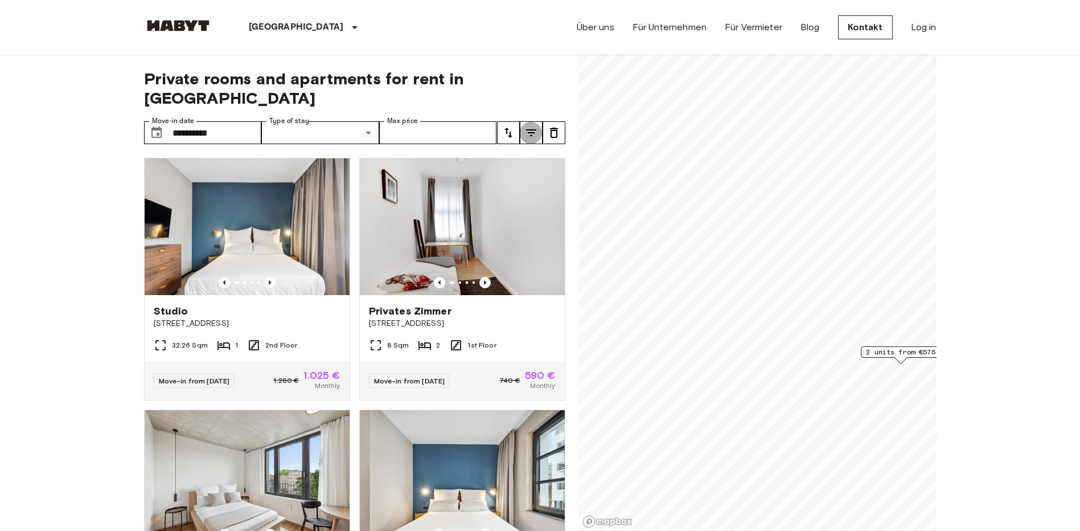
click at [528, 126] on icon "tune" at bounding box center [531, 133] width 14 height 14
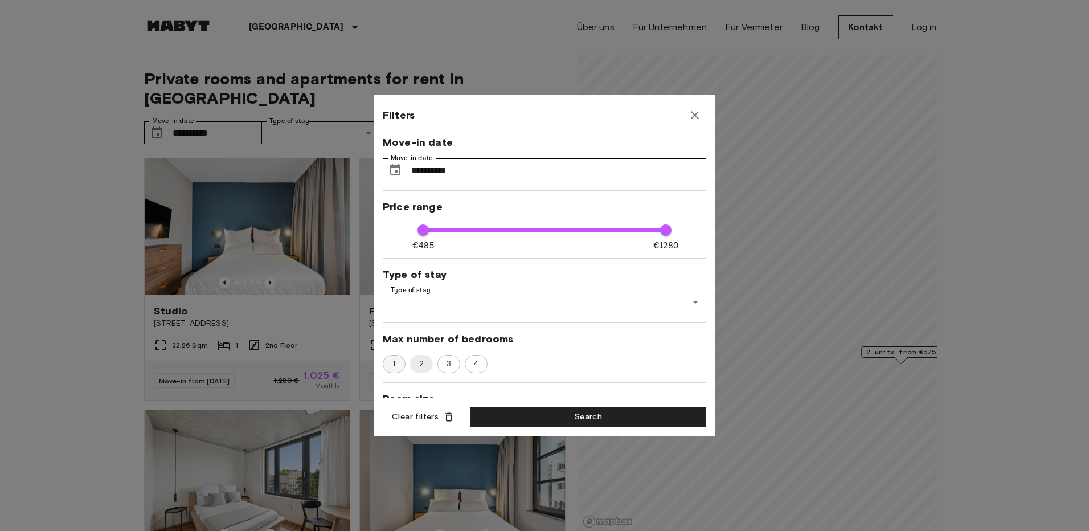
click at [396, 364] on span "1" at bounding box center [393, 363] width 15 height 11
type input "****"
type input "**"
click at [514, 413] on button "Search" at bounding box center [588, 417] width 236 height 21
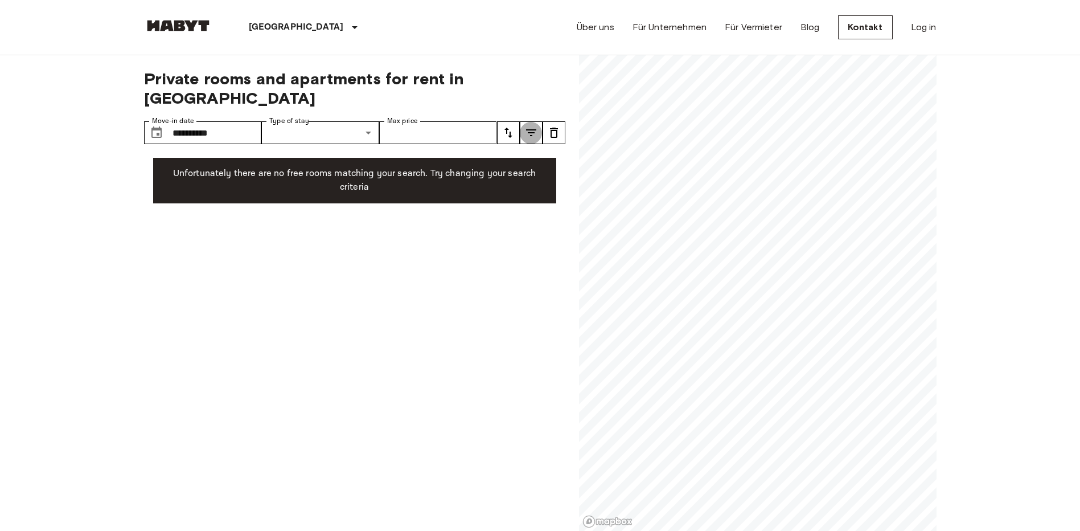
click at [532, 129] on icon "tune" at bounding box center [531, 132] width 10 height 7
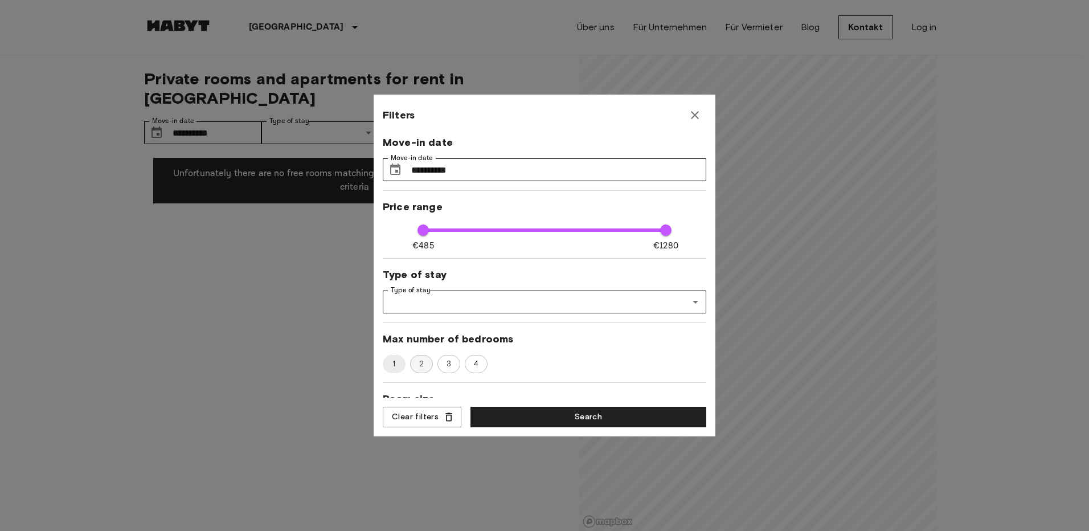
click at [413, 364] on span "2" at bounding box center [421, 363] width 17 height 11
type input "****"
type input "**"
click at [520, 412] on button "Search" at bounding box center [588, 417] width 236 height 21
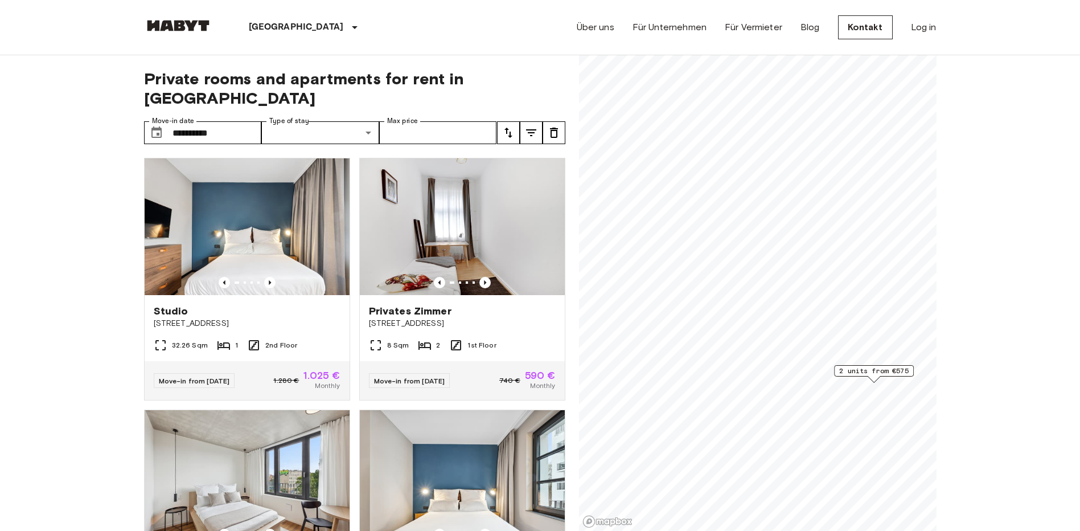
click at [531, 129] on icon "tune" at bounding box center [531, 132] width 10 height 7
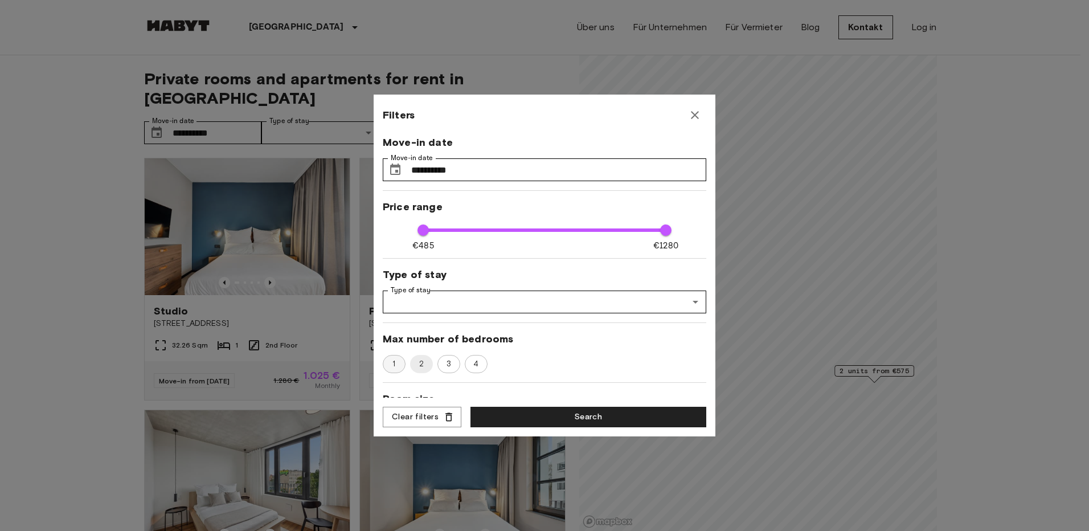
click at [399, 363] on span "1" at bounding box center [393, 363] width 15 height 11
type input "****"
type input "**"
click at [544, 410] on button "Search" at bounding box center [588, 417] width 236 height 21
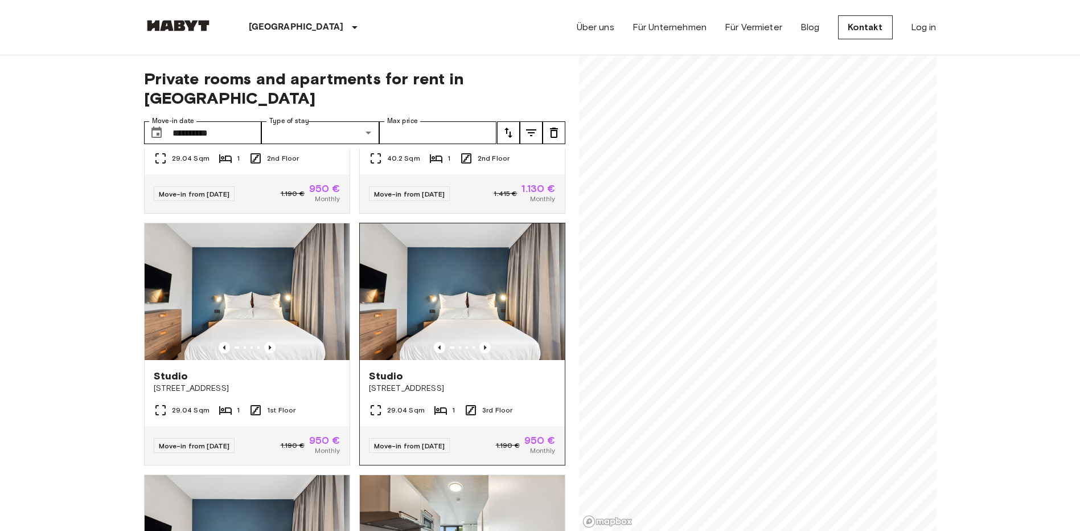
scroll to position [512, 0]
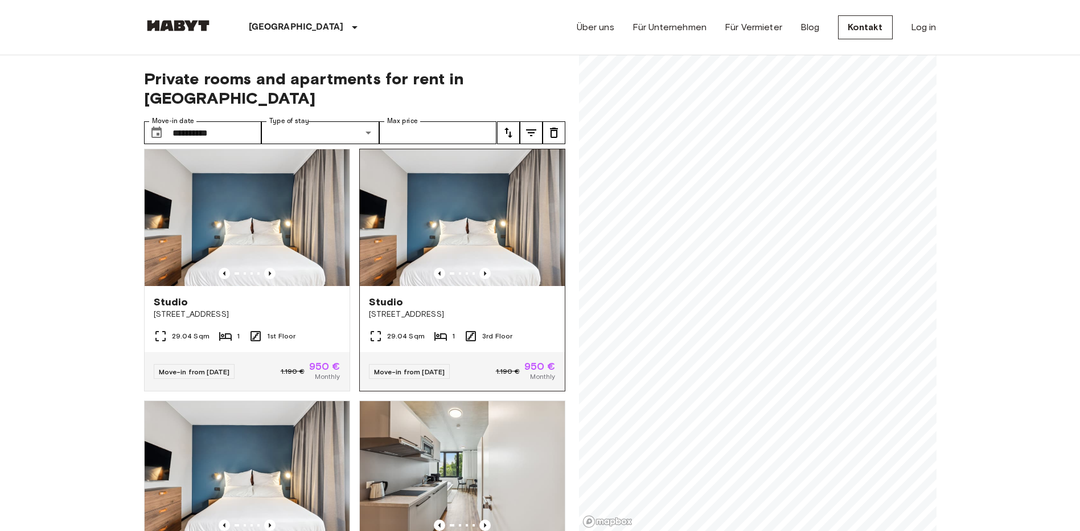
click at [414, 309] on span "[STREET_ADDRESS]" at bounding box center [462, 314] width 187 height 11
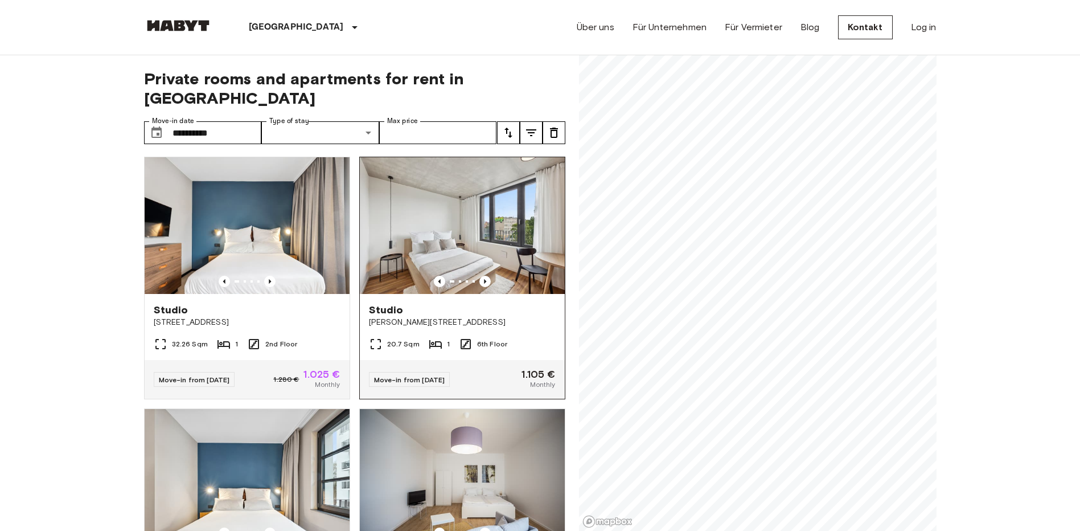
scroll to position [0, 0]
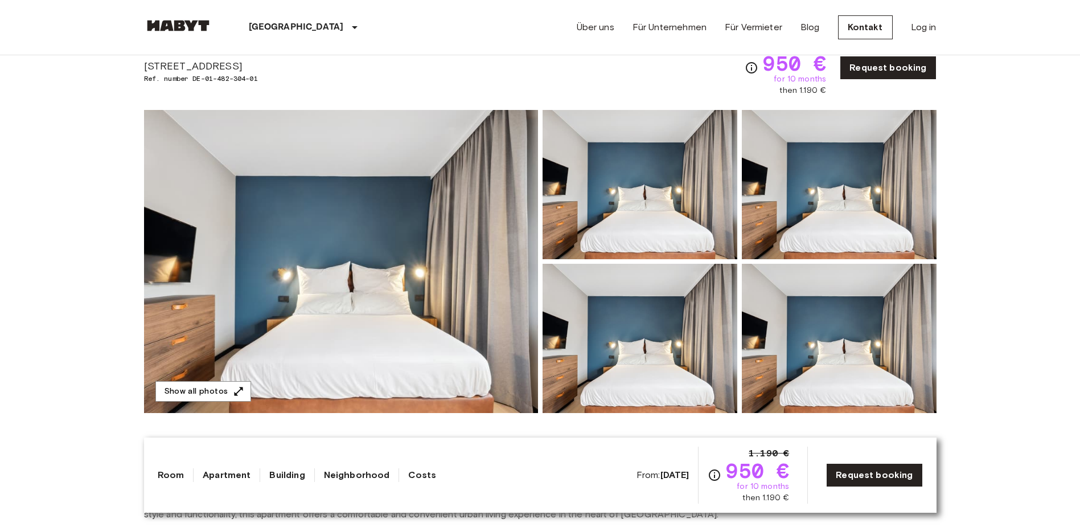
scroll to position [228, 0]
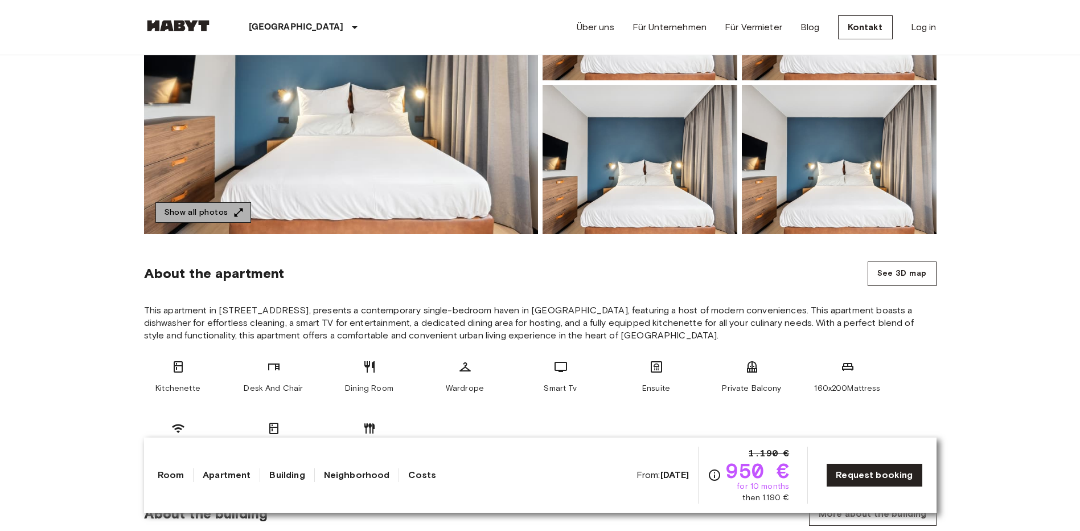
click at [221, 211] on button "Show all photos" at bounding box center [203, 212] width 96 height 21
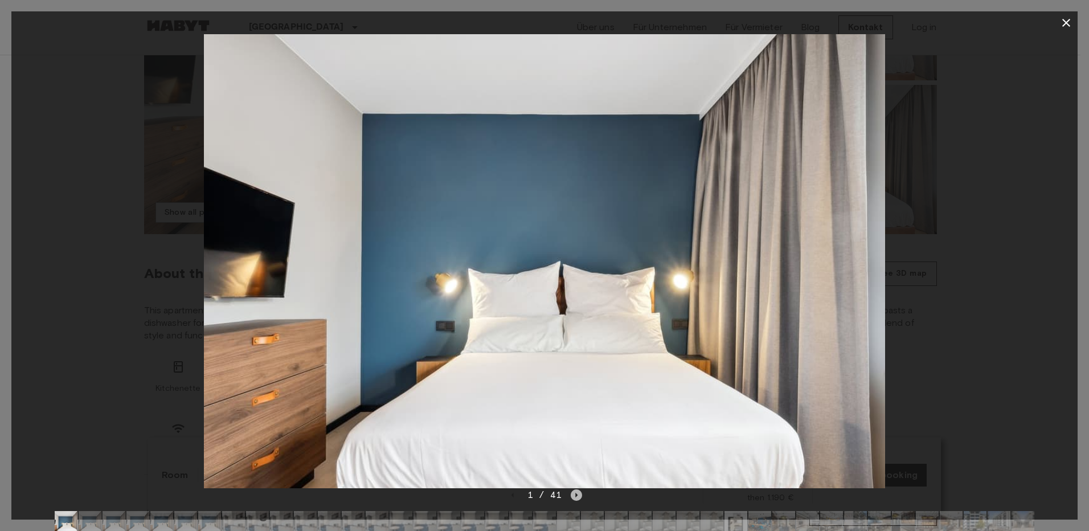
click at [577, 496] on icon "Next image" at bounding box center [575, 494] width 11 height 11
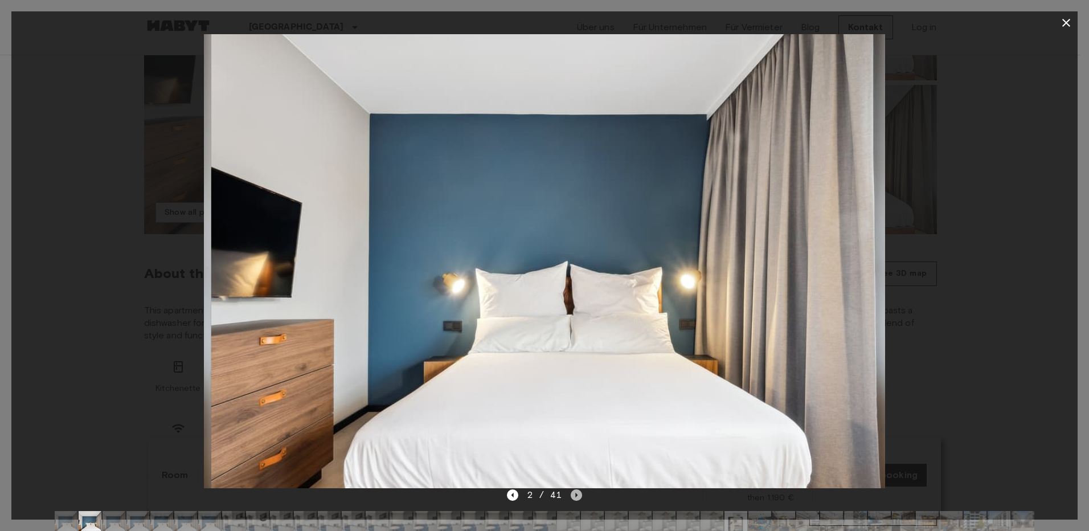
click at [577, 496] on icon "Next image" at bounding box center [575, 494] width 11 height 11
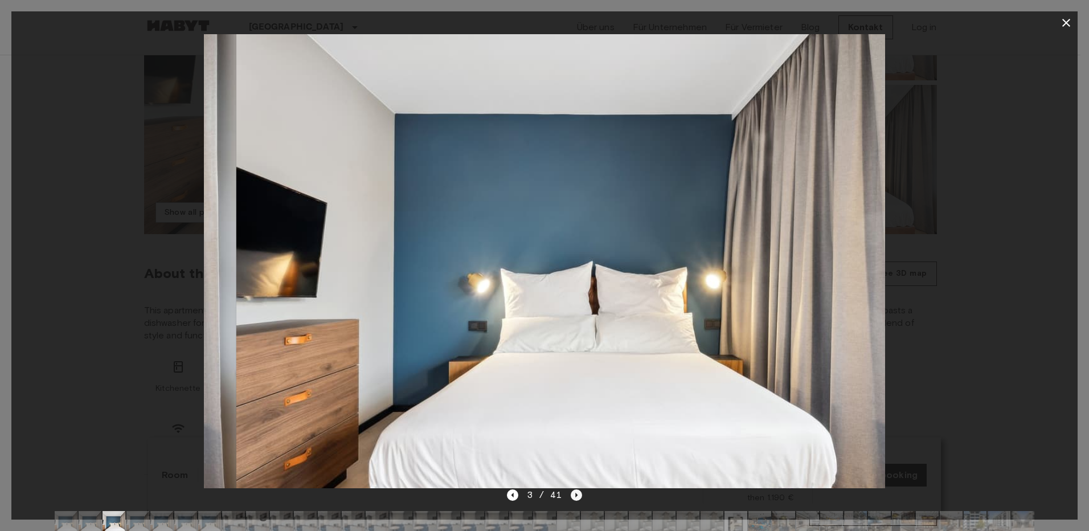
click at [577, 496] on icon "Next image" at bounding box center [575, 494] width 11 height 11
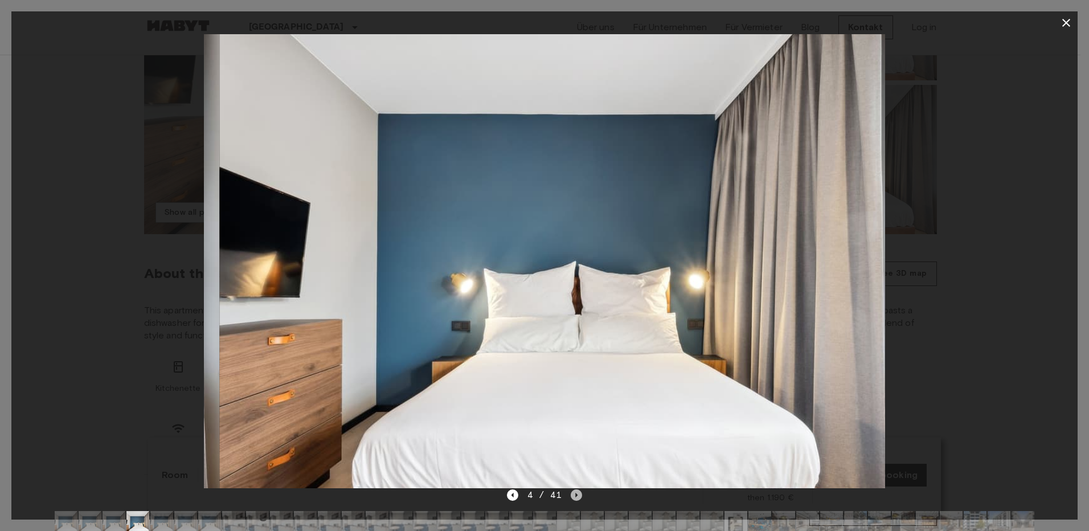
click at [577, 496] on icon "Next image" at bounding box center [575, 494] width 11 height 11
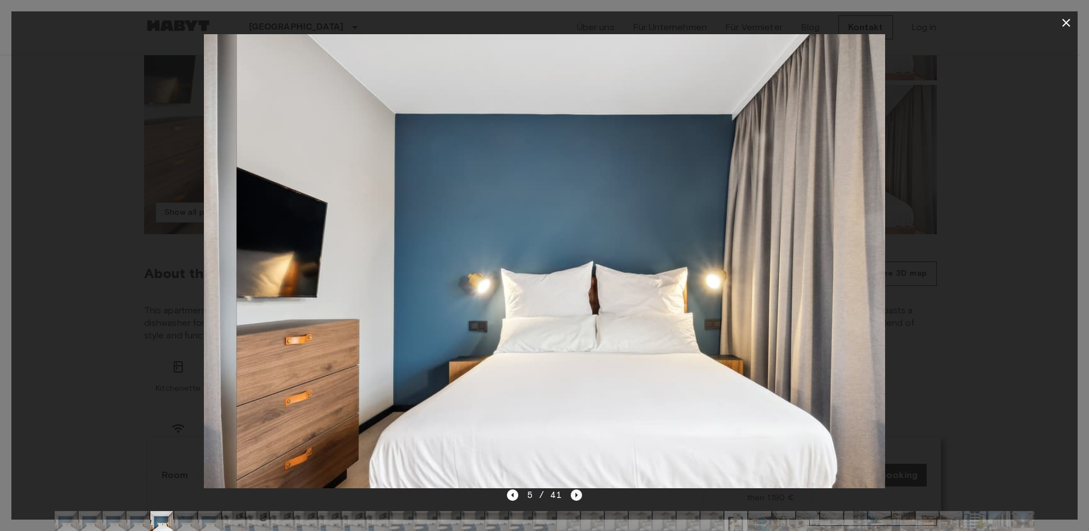
click at [577, 496] on icon "Next image" at bounding box center [575, 494] width 11 height 11
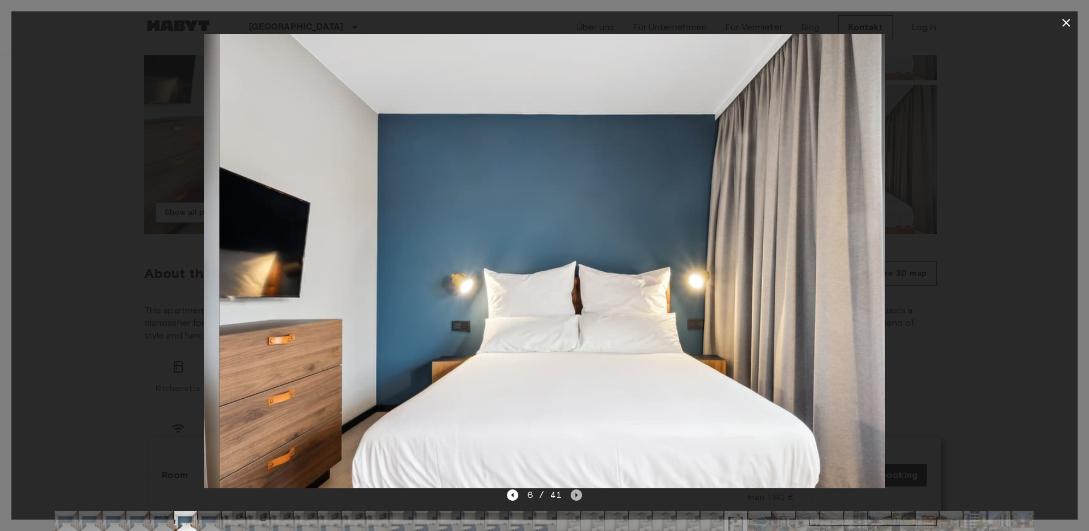
click at [577, 496] on icon "Next image" at bounding box center [575, 494] width 11 height 11
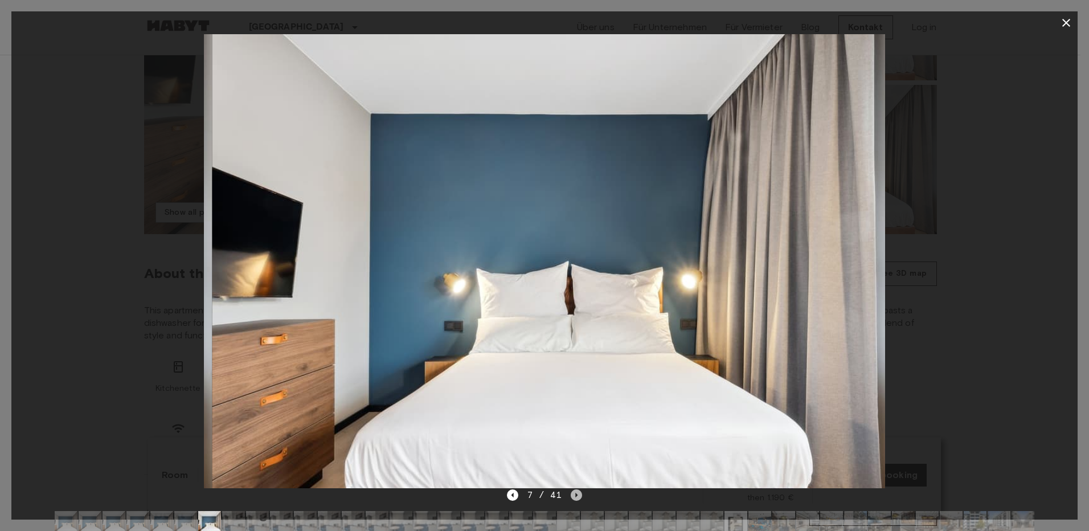
click at [577, 496] on icon "Next image" at bounding box center [575, 494] width 11 height 11
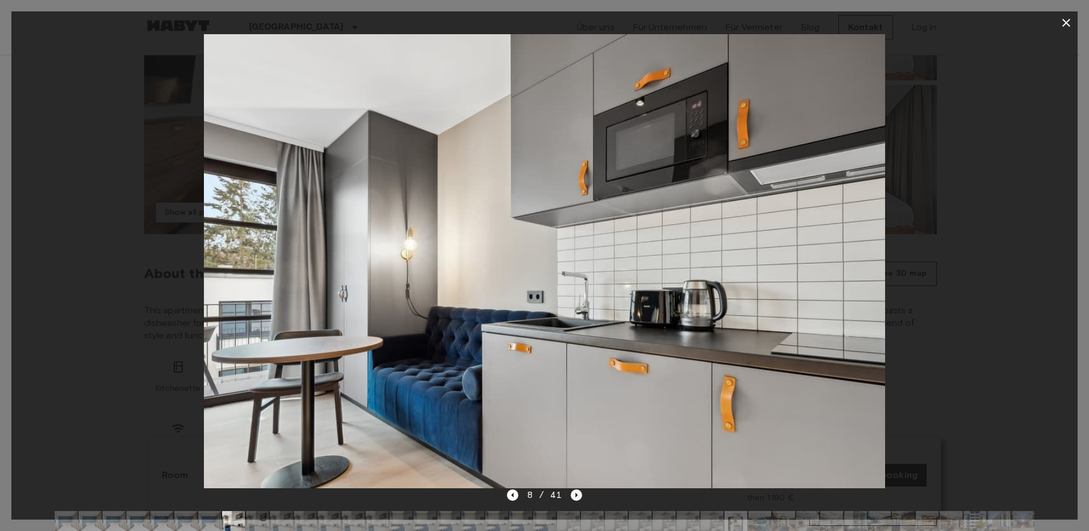
click at [577, 496] on icon "Next image" at bounding box center [575, 494] width 11 height 11
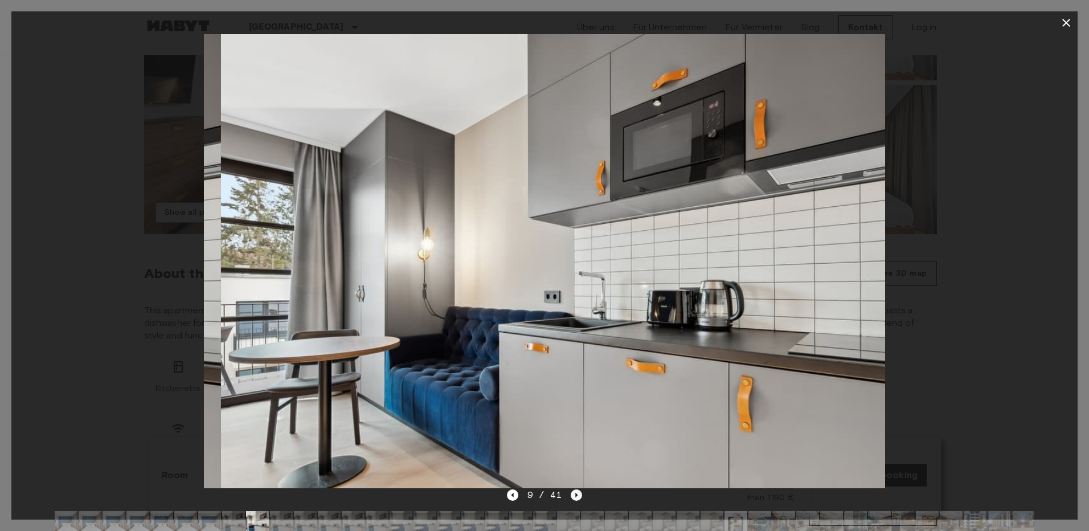
click at [577, 496] on icon "Next image" at bounding box center [575, 494] width 11 height 11
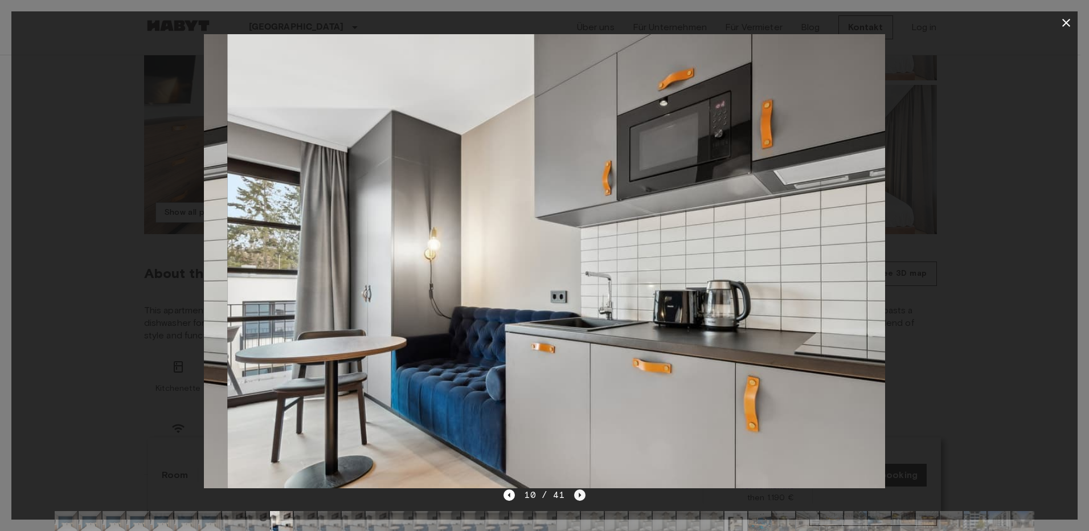
click at [577, 496] on icon "Next image" at bounding box center [579, 494] width 11 height 11
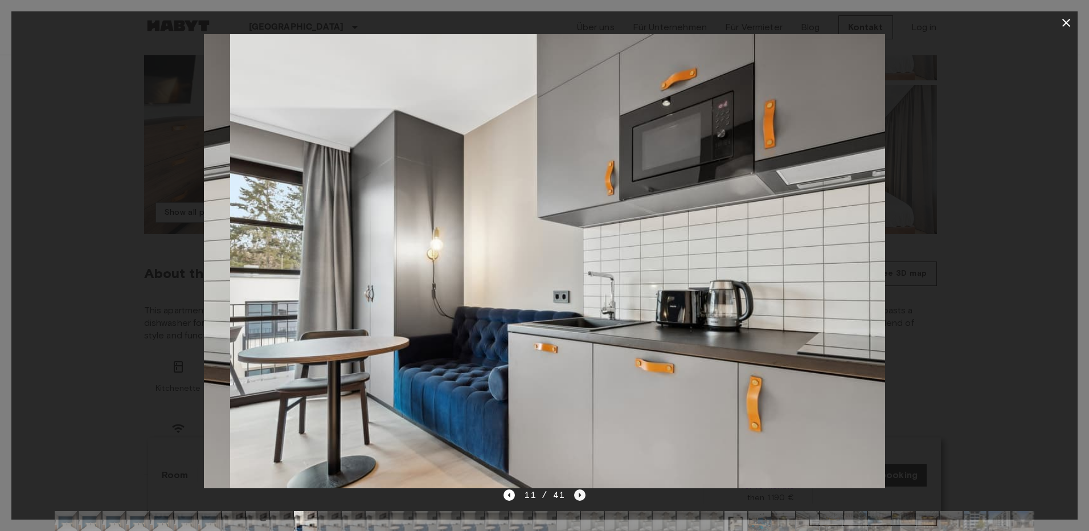
click at [577, 496] on icon "Next image" at bounding box center [579, 494] width 11 height 11
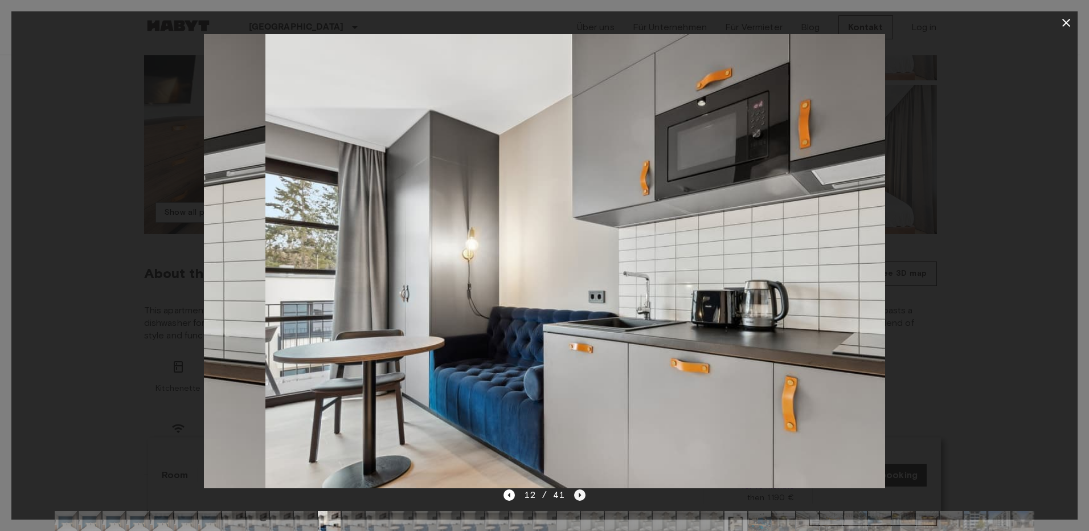
click at [577, 496] on icon "Next image" at bounding box center [579, 494] width 11 height 11
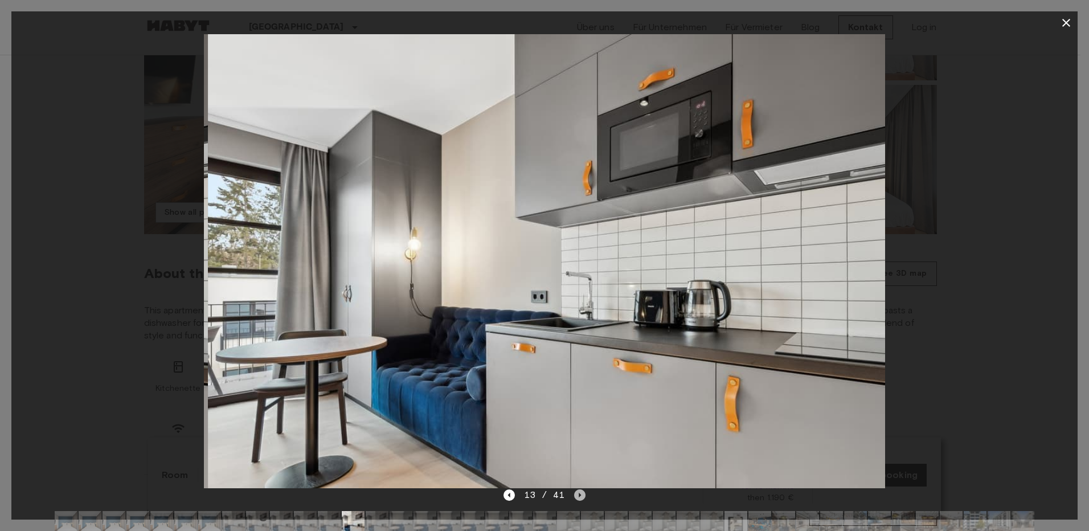
click at [577, 496] on icon "Next image" at bounding box center [579, 494] width 11 height 11
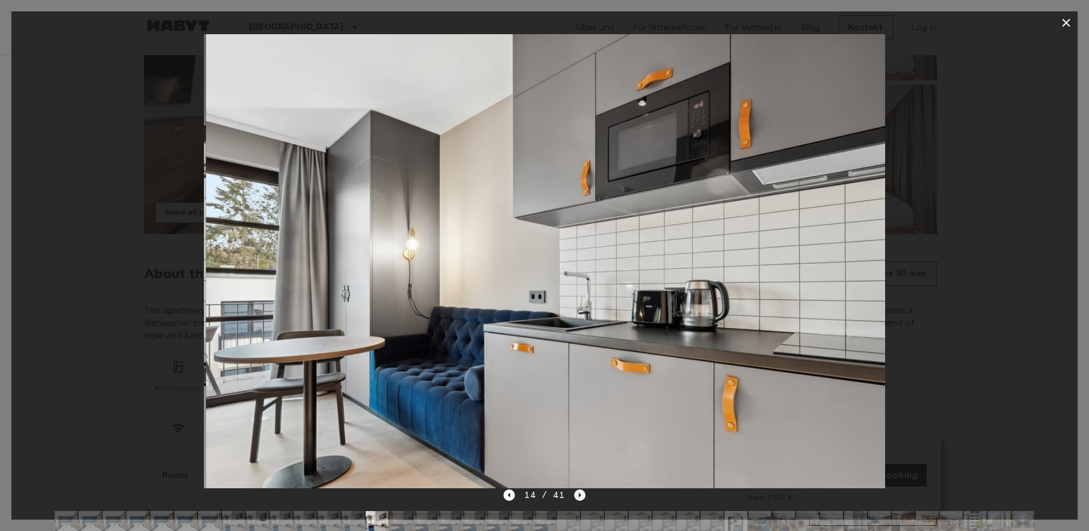
click at [577, 496] on icon "Next image" at bounding box center [579, 494] width 11 height 11
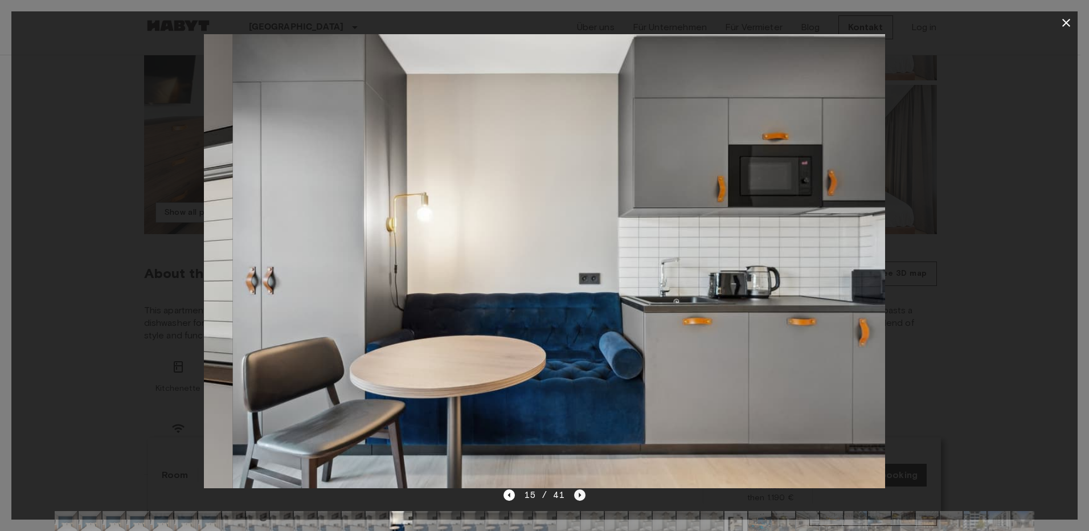
click at [577, 496] on icon "Next image" at bounding box center [579, 494] width 11 height 11
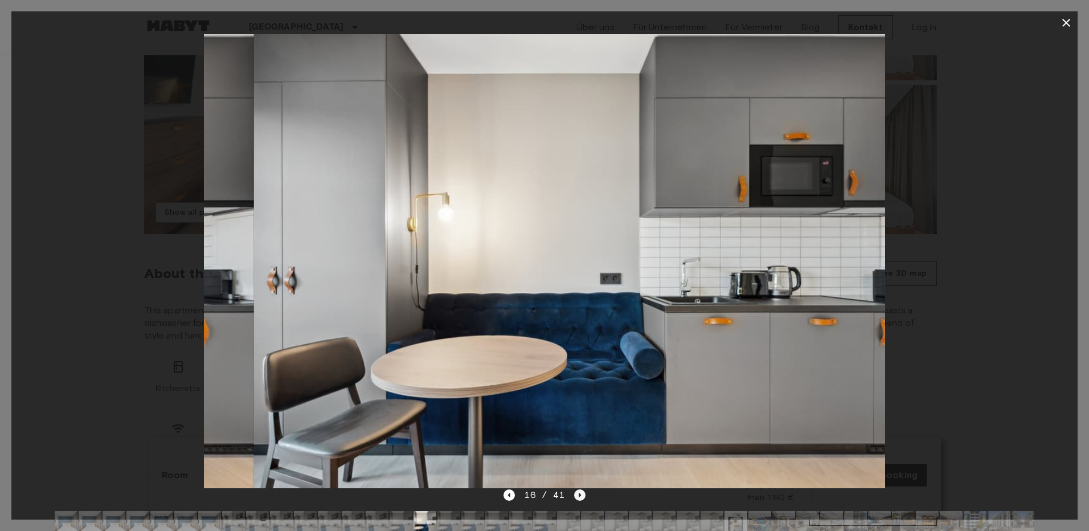
click at [577, 496] on icon "Next image" at bounding box center [579, 494] width 11 height 11
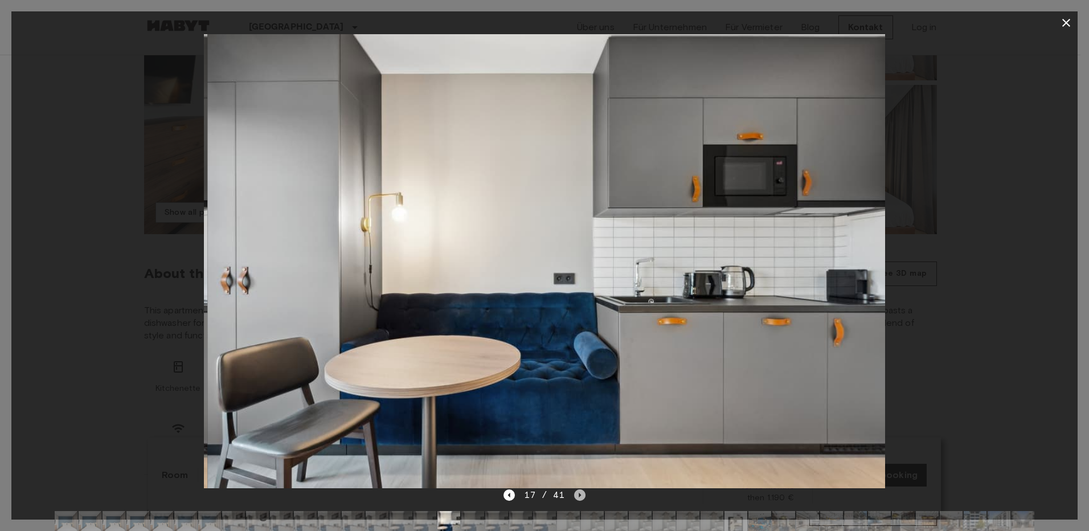
click at [577, 496] on icon "Next image" at bounding box center [579, 494] width 11 height 11
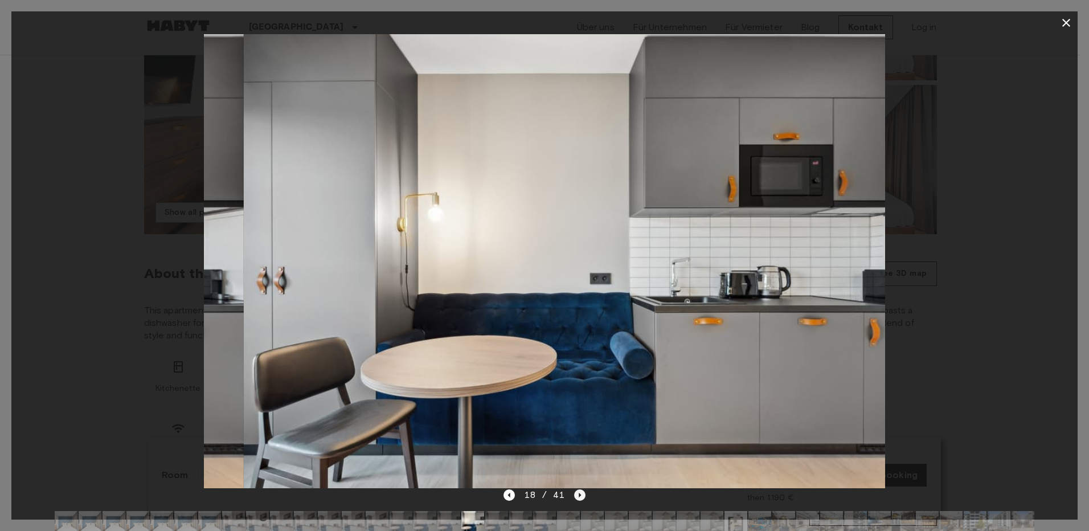
click at [577, 496] on icon "Next image" at bounding box center [579, 494] width 11 height 11
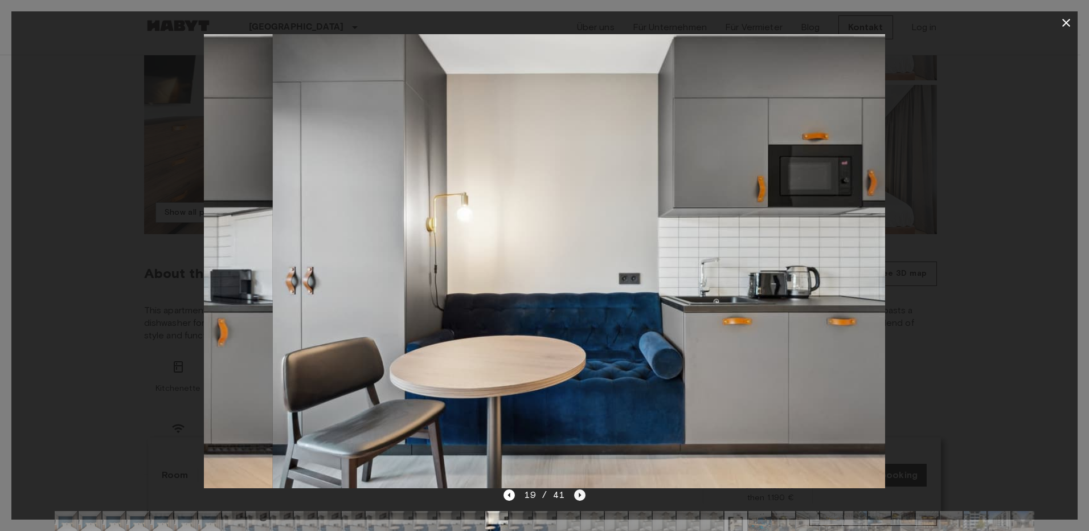
click at [577, 496] on icon "Next image" at bounding box center [579, 494] width 11 height 11
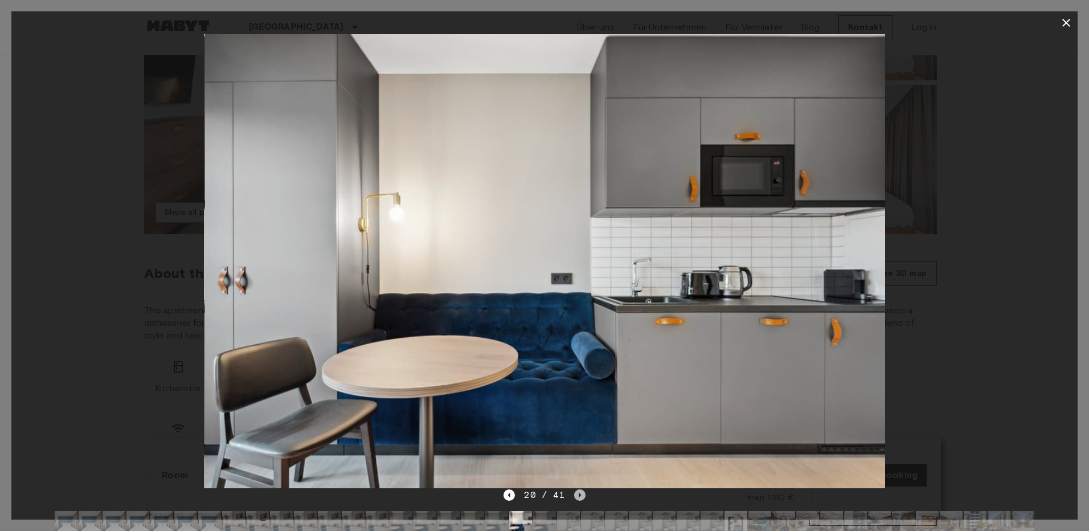
click at [577, 496] on icon "Next image" at bounding box center [579, 494] width 11 height 11
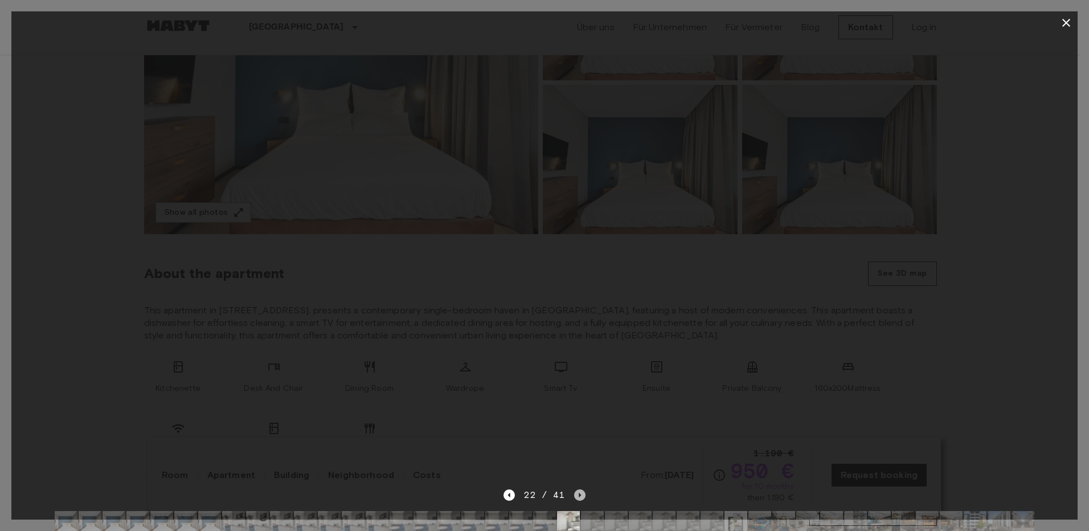
click at [577, 496] on icon "Next image" at bounding box center [579, 494] width 11 height 11
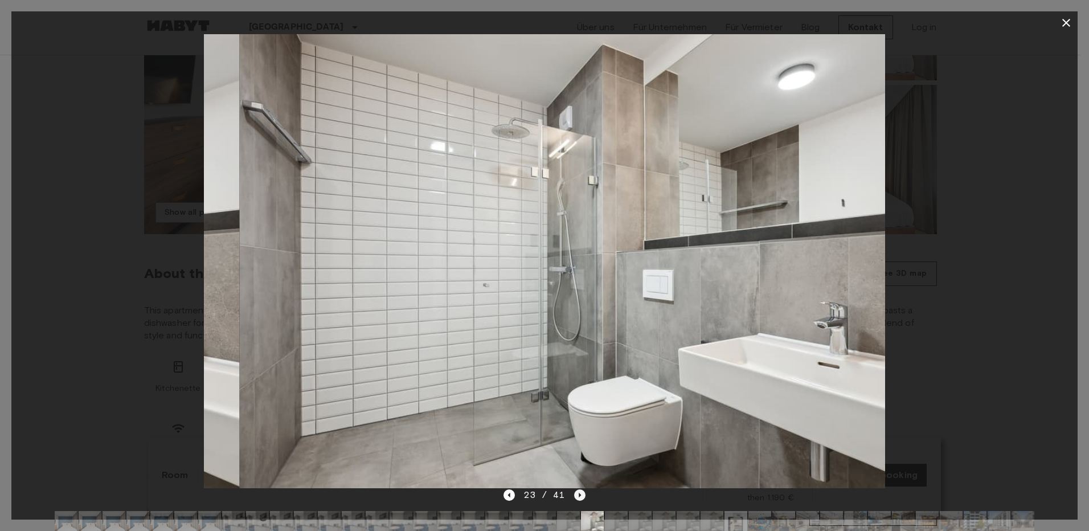
click at [577, 496] on icon "Next image" at bounding box center [579, 494] width 11 height 11
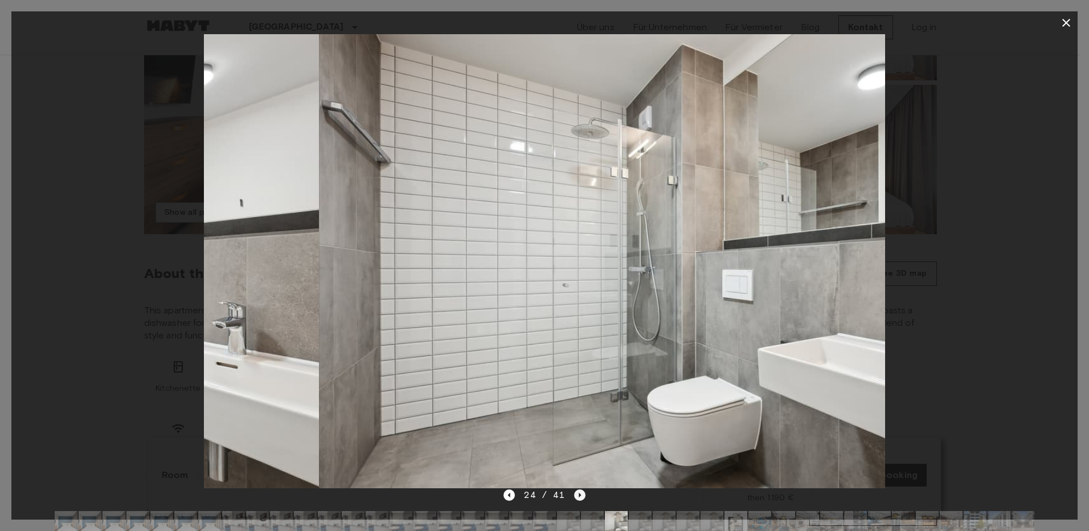
click at [577, 496] on icon "Next image" at bounding box center [579, 494] width 11 height 11
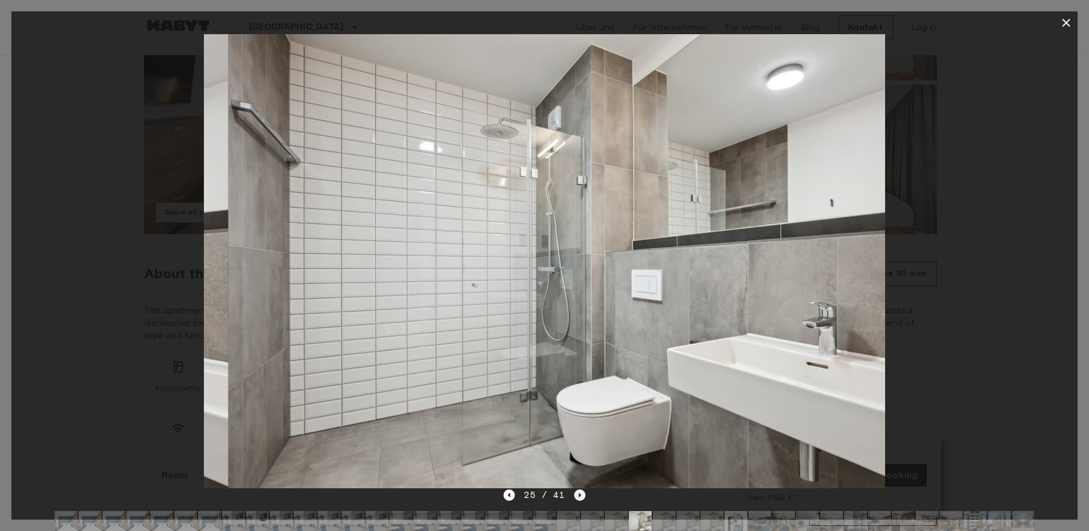
click at [577, 496] on icon "Next image" at bounding box center [579, 494] width 11 height 11
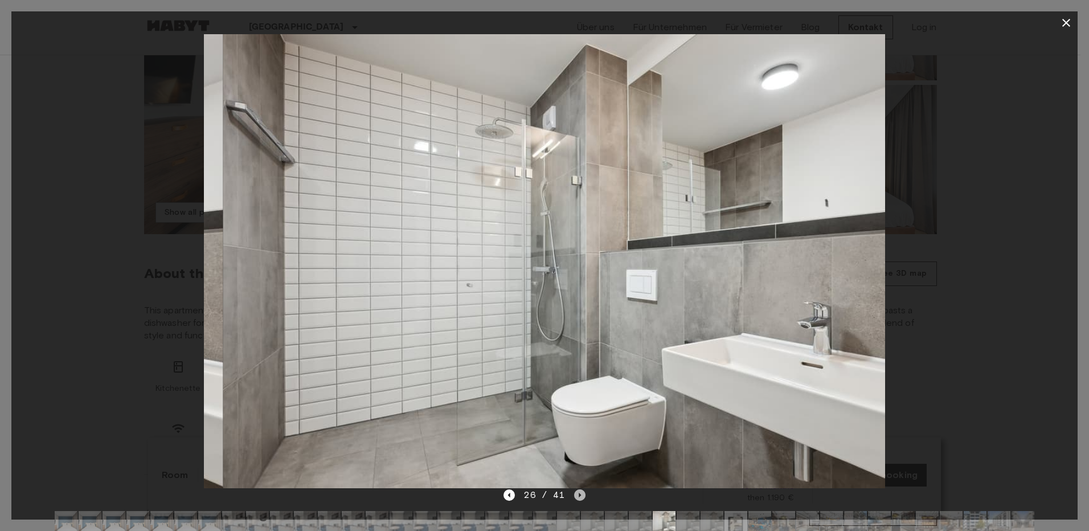
click at [577, 496] on icon "Next image" at bounding box center [579, 494] width 11 height 11
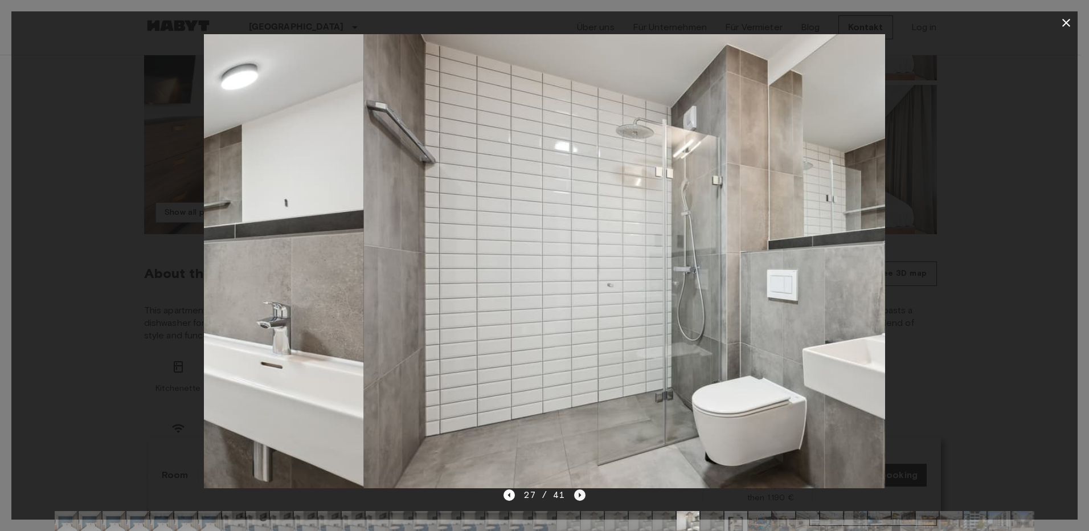
click at [577, 496] on icon "Next image" at bounding box center [579, 494] width 11 height 11
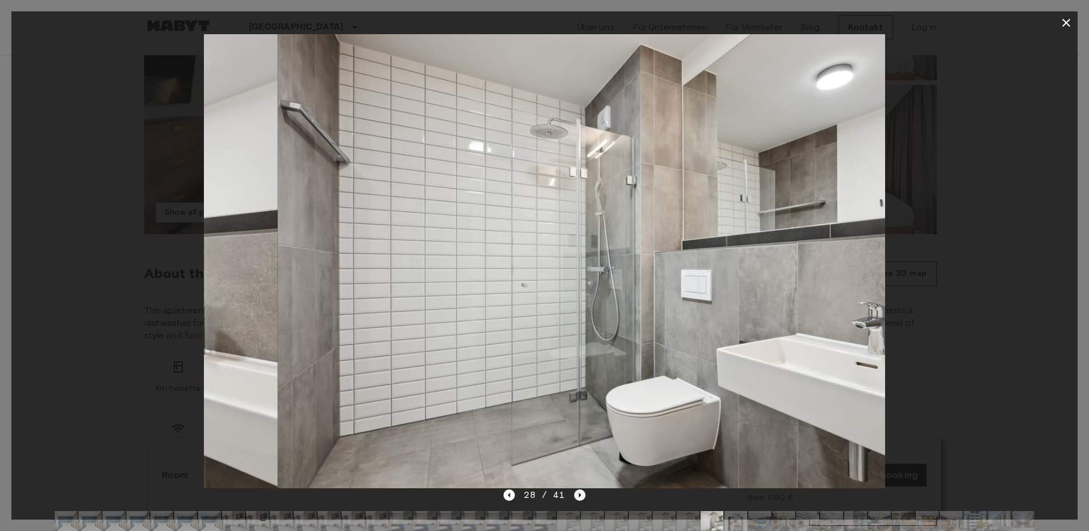
click at [577, 496] on icon "Next image" at bounding box center [579, 494] width 11 height 11
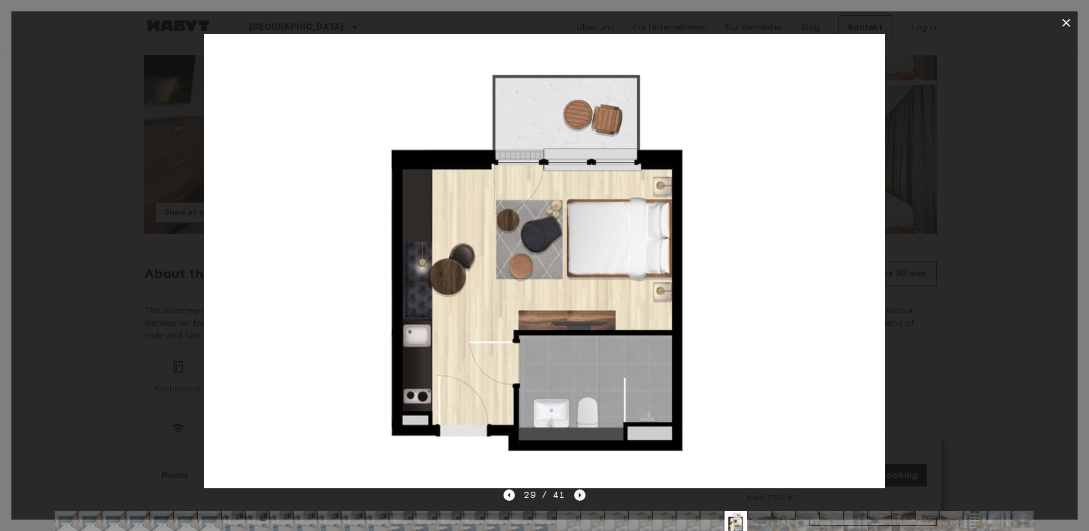
click at [577, 496] on icon "Next image" at bounding box center [579, 494] width 11 height 11
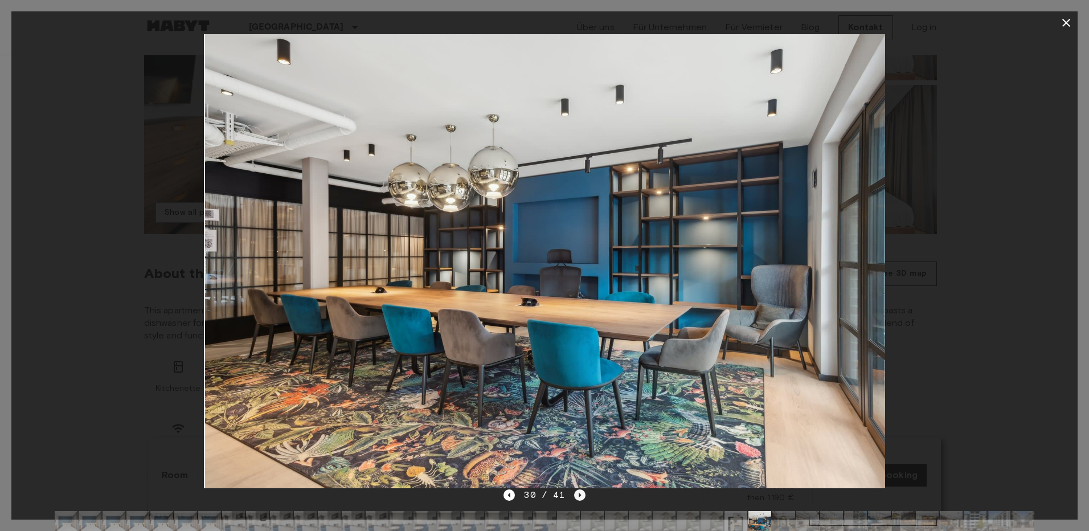
click at [577, 496] on icon "Next image" at bounding box center [579, 494] width 11 height 11
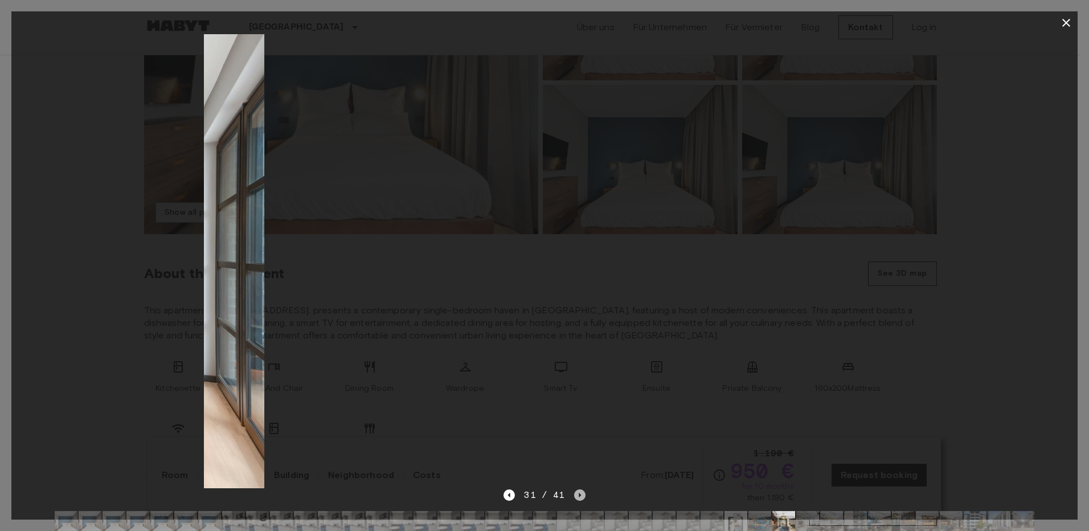
click at [577, 496] on icon "Next image" at bounding box center [579, 494] width 11 height 11
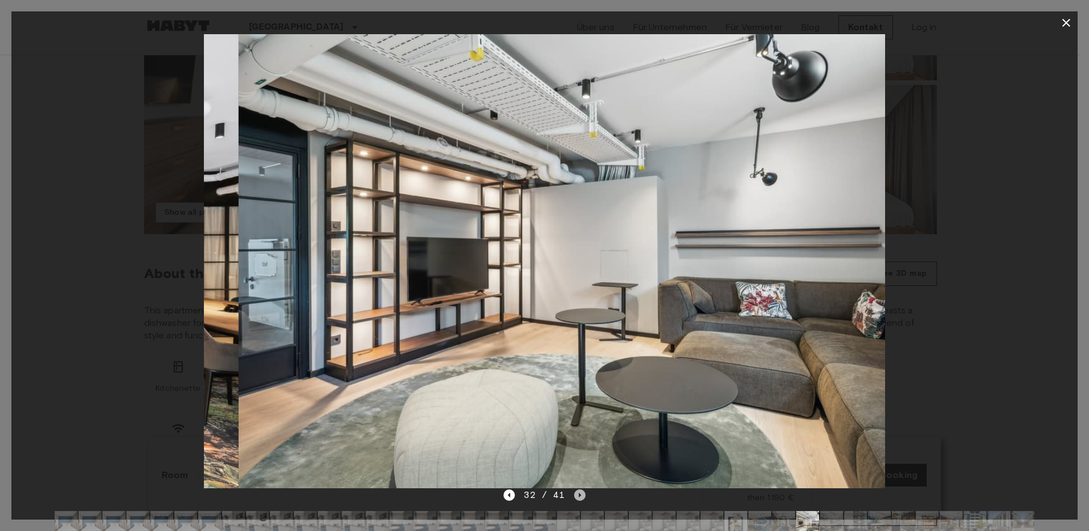
click at [577, 496] on icon "Next image" at bounding box center [579, 494] width 11 height 11
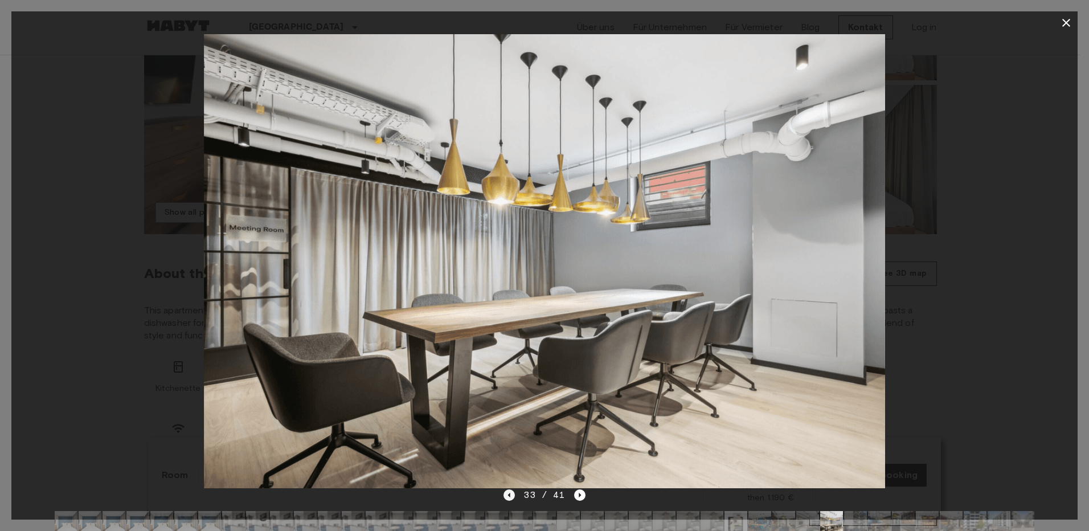
click at [508, 495] on icon "Previous image" at bounding box center [508, 494] width 11 height 11
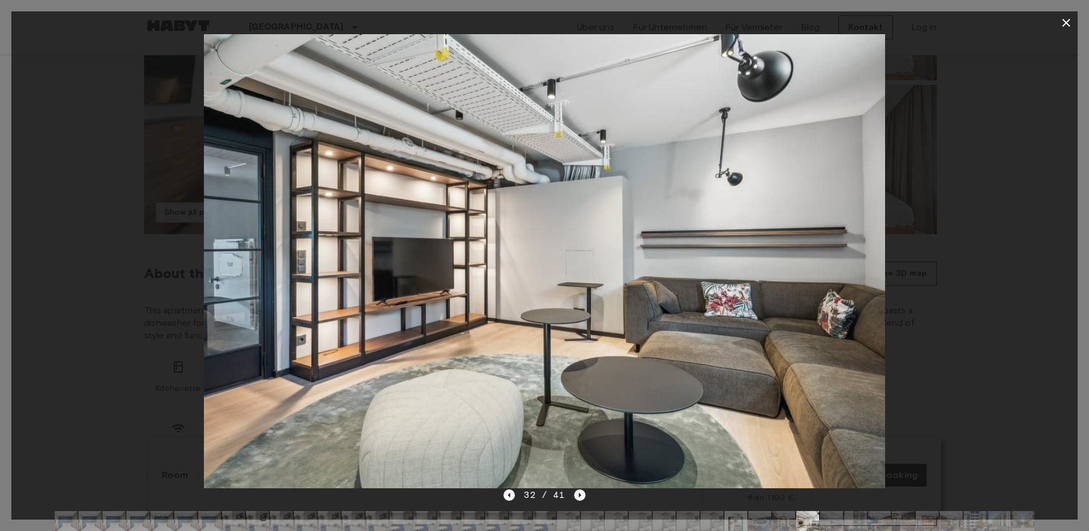
click at [580, 495] on icon "Next image" at bounding box center [579, 494] width 2 height 5
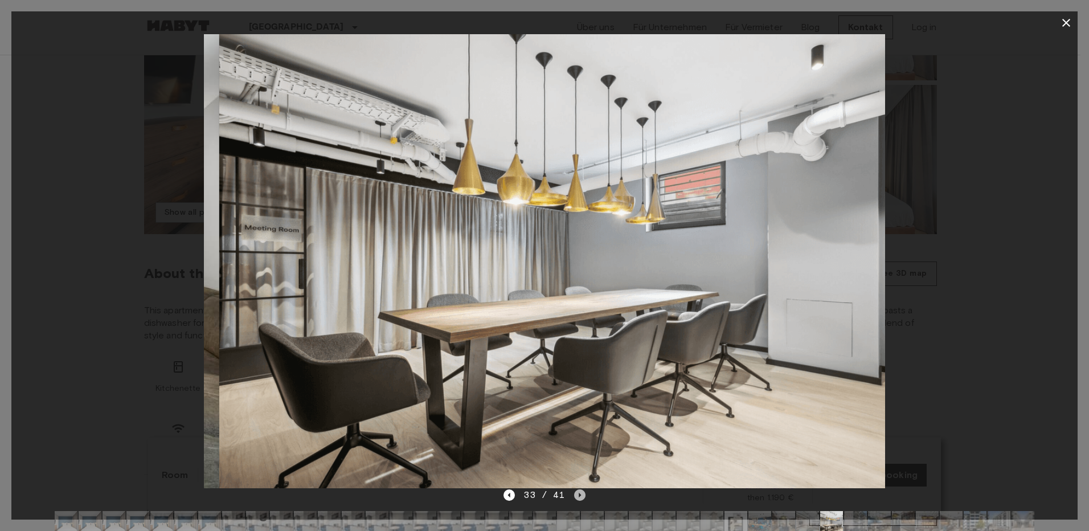
click at [580, 495] on icon "Next image" at bounding box center [579, 494] width 2 height 5
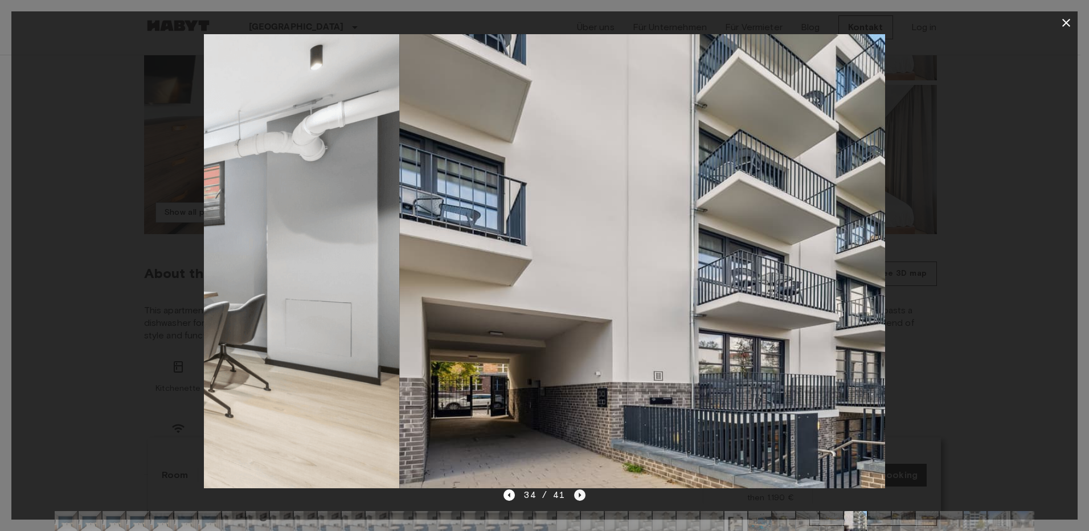
click at [580, 495] on icon "Next image" at bounding box center [579, 494] width 2 height 5
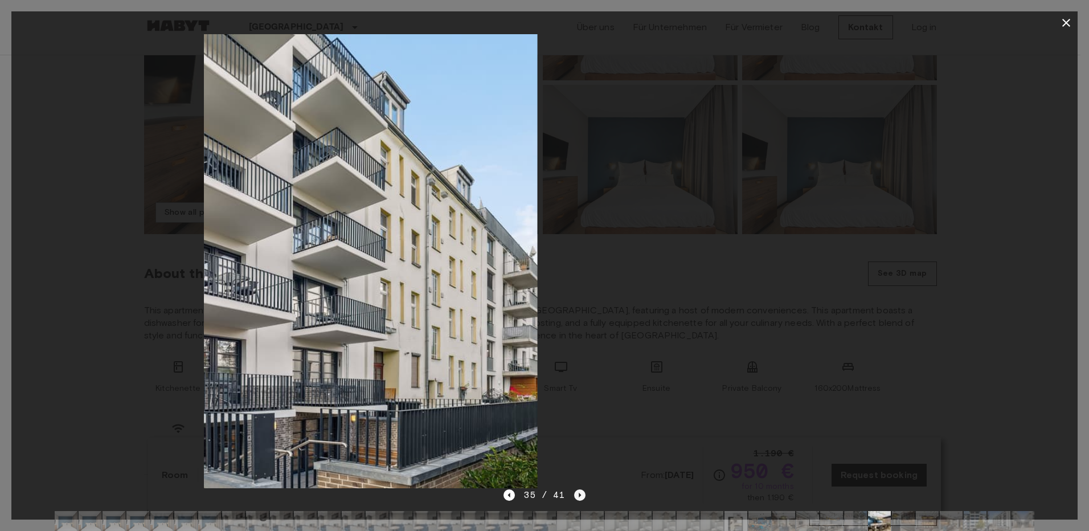
click at [580, 495] on icon "Next image" at bounding box center [579, 494] width 2 height 5
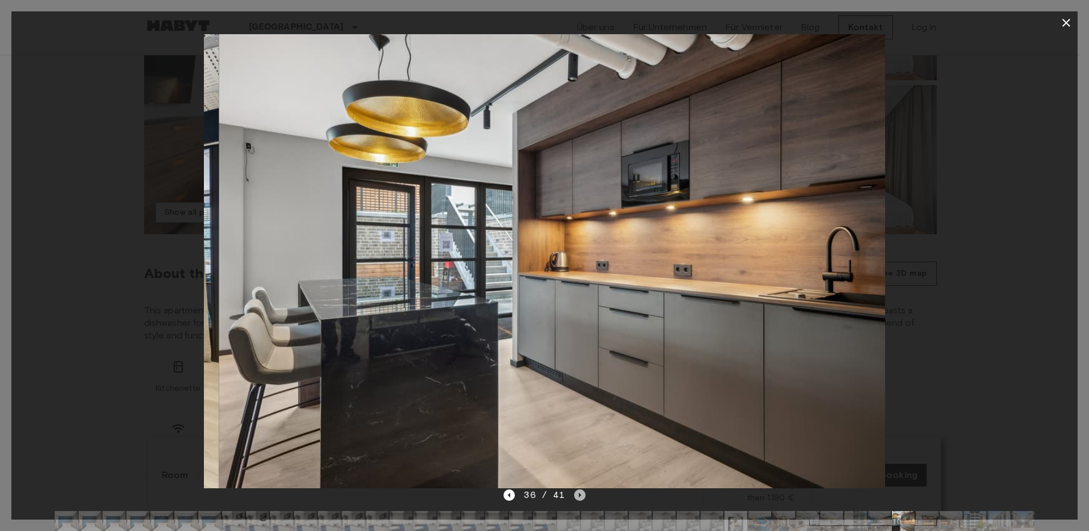
click at [580, 495] on icon "Next image" at bounding box center [579, 494] width 2 height 5
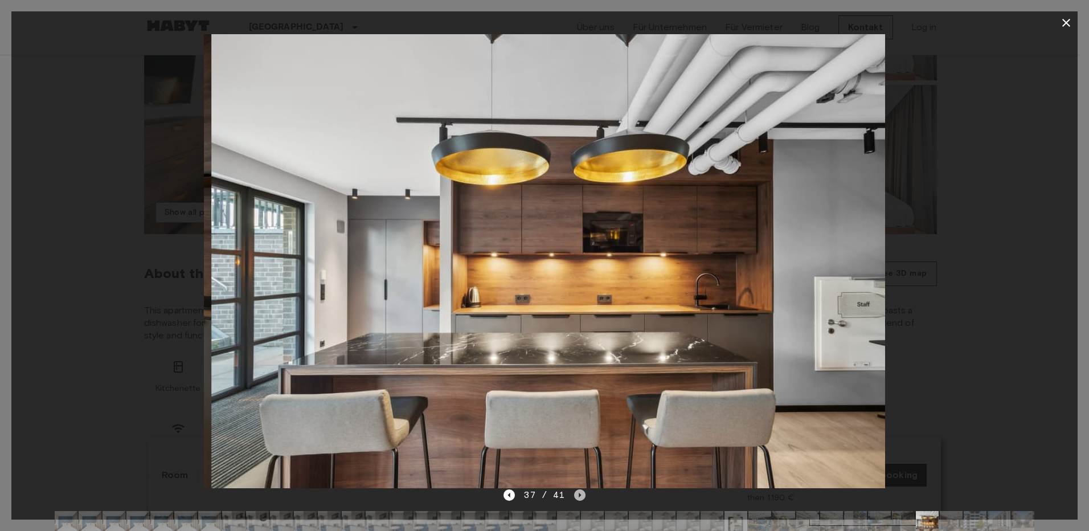
click at [580, 495] on icon "Next image" at bounding box center [579, 494] width 2 height 5
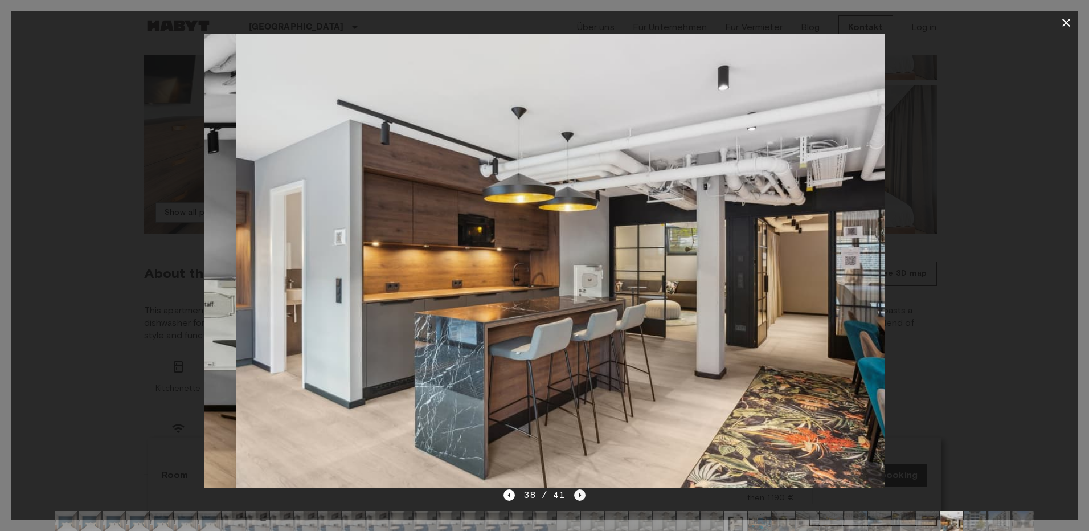
click at [580, 495] on icon "Next image" at bounding box center [579, 494] width 2 height 5
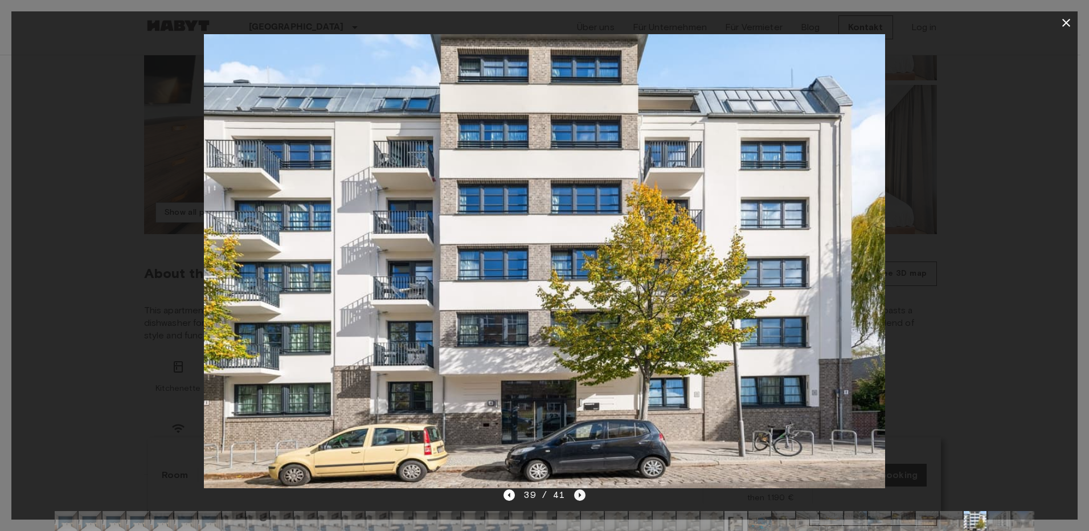
click at [580, 495] on icon "Next image" at bounding box center [579, 494] width 2 height 5
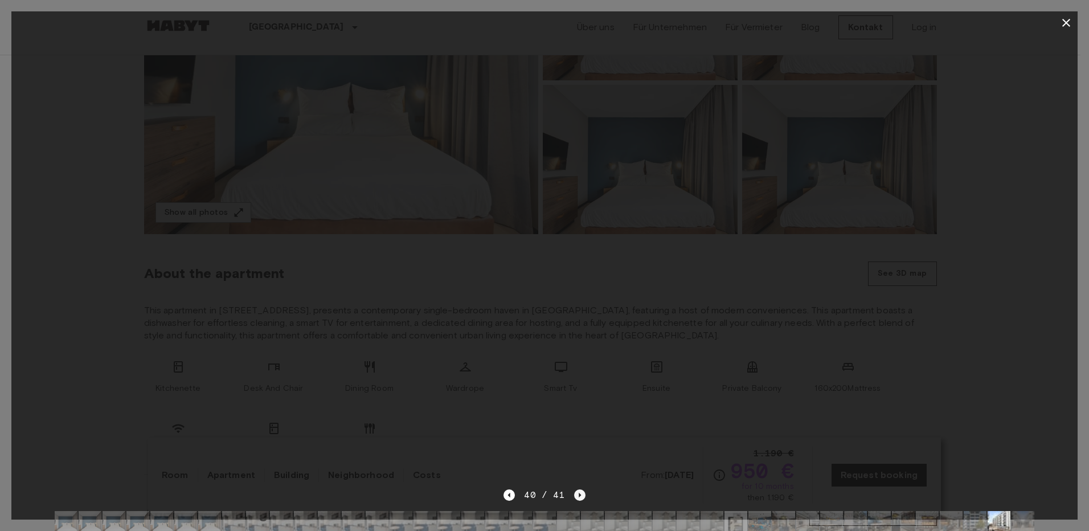
click at [580, 494] on icon "Next image" at bounding box center [579, 494] width 11 height 11
click at [578, 493] on div "41 / 41" at bounding box center [543, 495] width 81 height 14
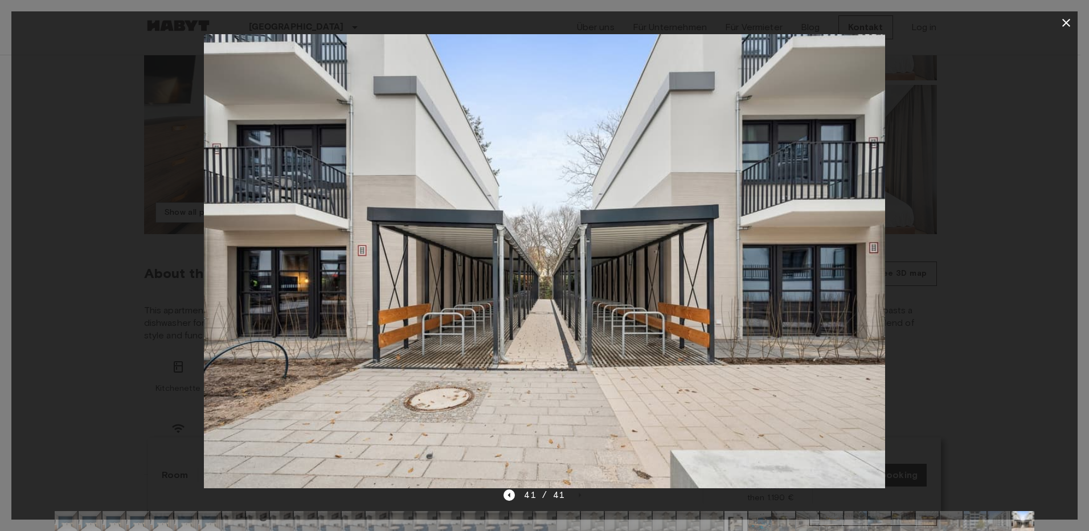
click at [1062, 20] on icon "button" at bounding box center [1066, 23] width 14 height 14
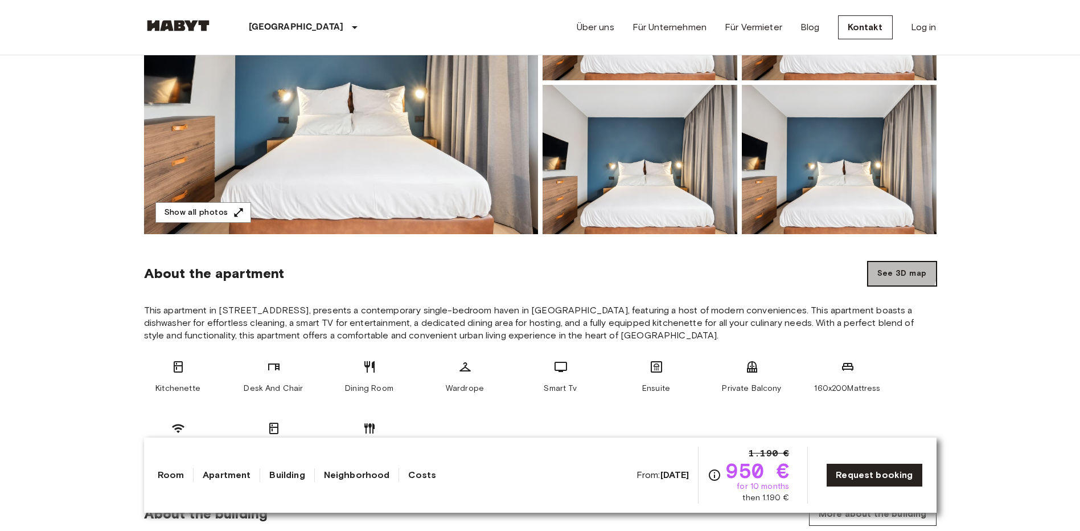
click at [902, 272] on button "See 3D map" at bounding box center [902, 273] width 69 height 24
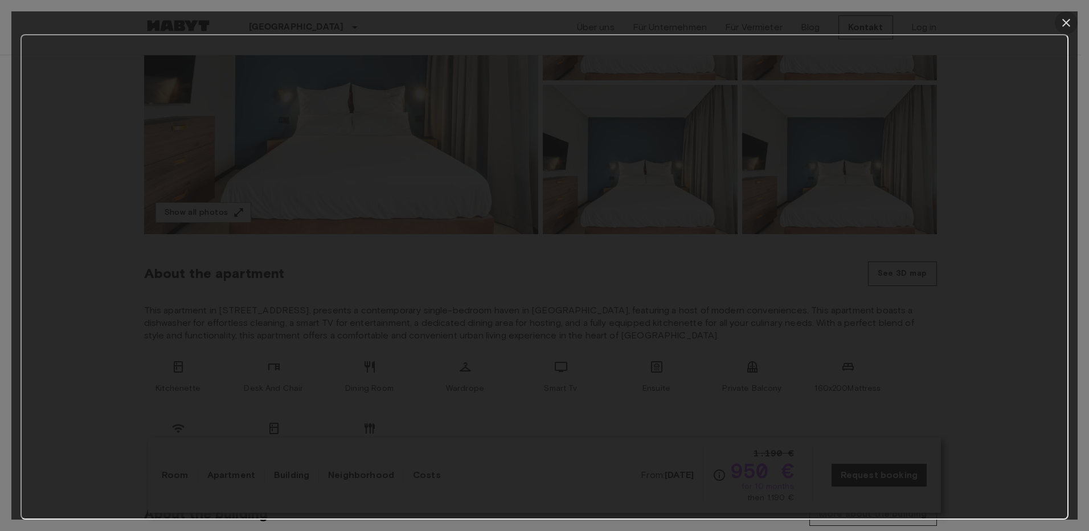
click at [1065, 22] on icon "button" at bounding box center [1066, 23] width 8 height 8
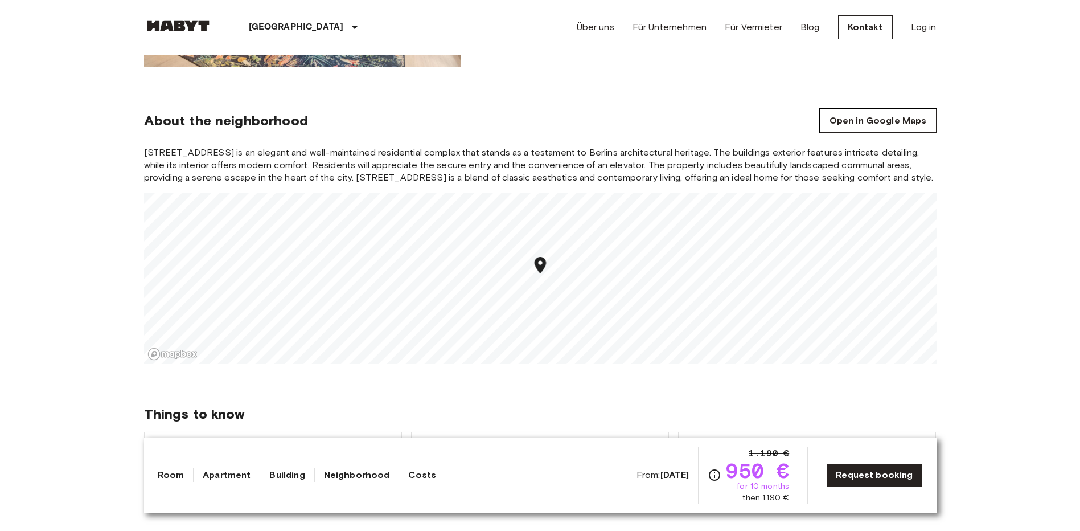
scroll to position [968, 0]
